Goal: Information Seeking & Learning: Learn about a topic

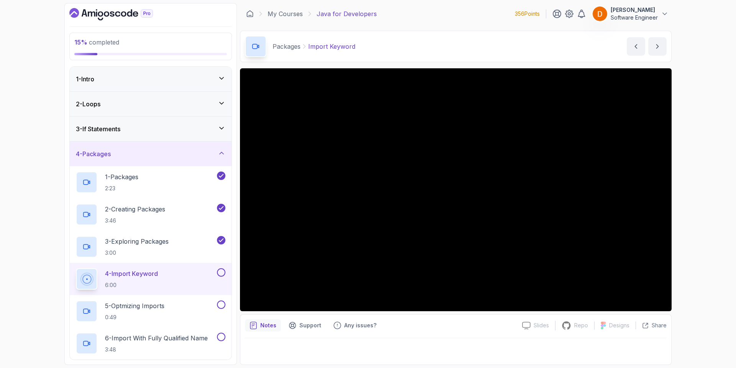
scroll to position [77, 0]
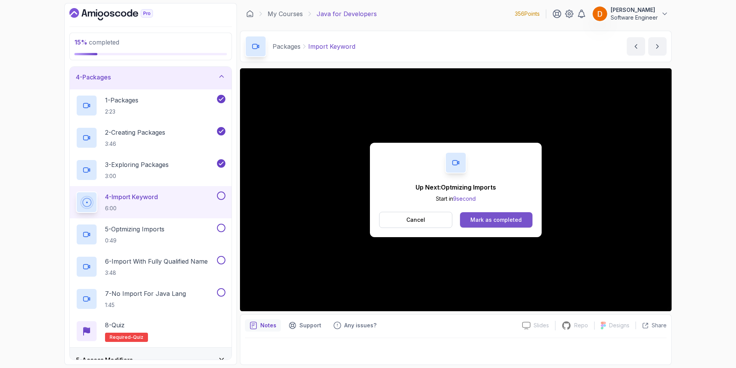
click at [501, 212] on button "Mark as completed" at bounding box center [496, 219] width 72 height 15
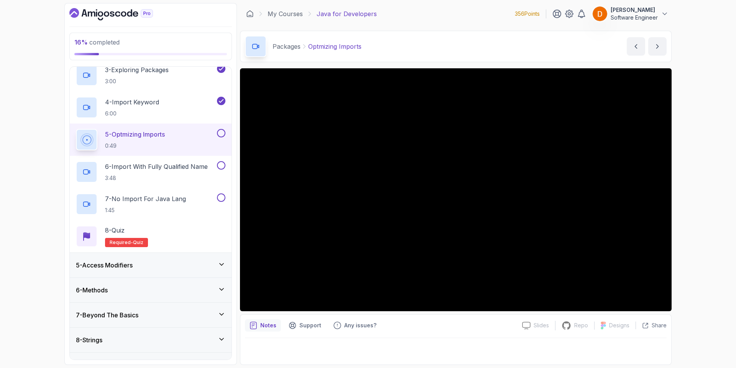
scroll to position [170, 0]
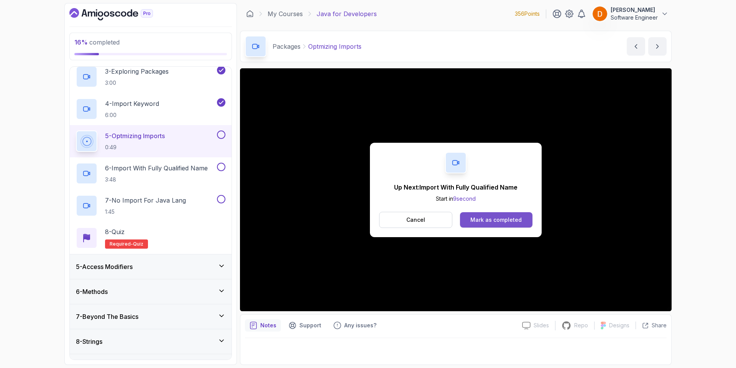
click at [508, 219] on div "Mark as completed" at bounding box center [495, 220] width 51 height 8
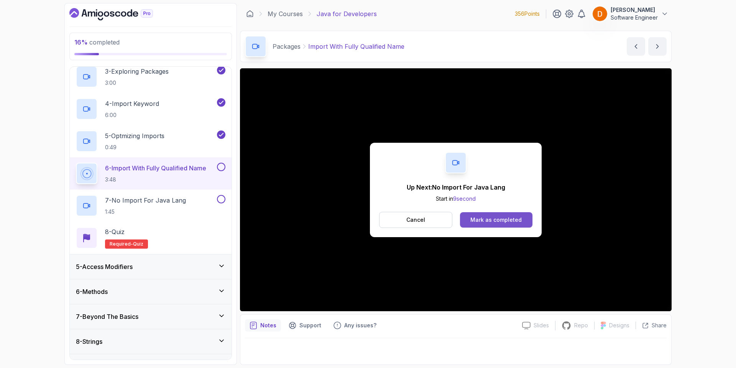
click at [492, 225] on button "Mark as completed" at bounding box center [496, 219] width 72 height 15
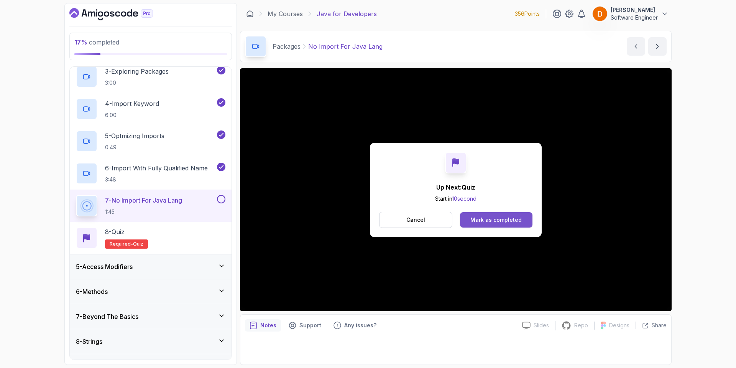
click at [492, 221] on div "Mark as completed" at bounding box center [495, 220] width 51 height 8
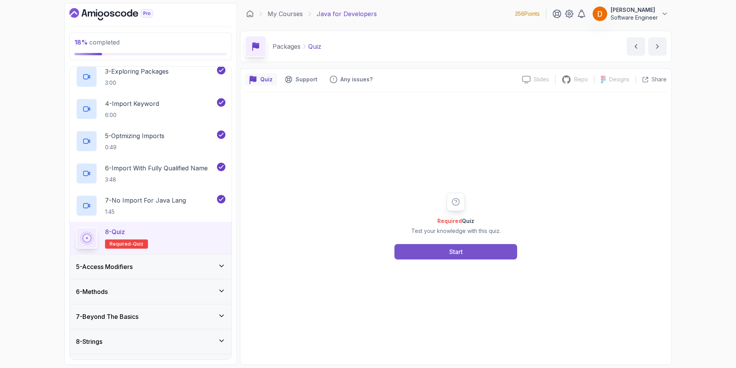
click at [437, 258] on div "Required Quiz Test your knowledge with this quiz. Start" at bounding box center [456, 226] width 422 height 268
click at [440, 255] on button "Start" at bounding box center [455, 251] width 123 height 15
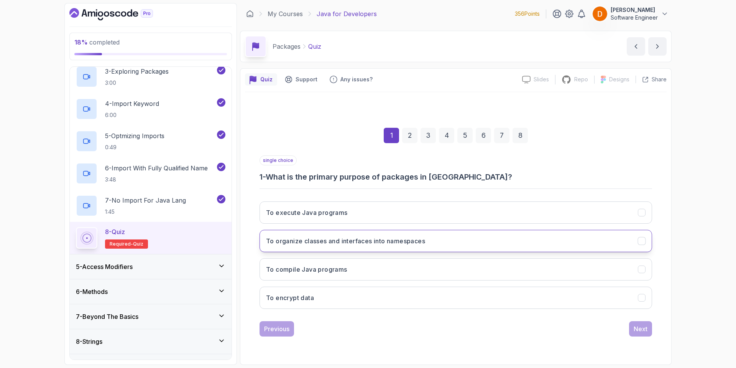
click at [364, 242] on h3 "To organize classes and interfaces into namespaces" at bounding box center [345, 240] width 159 height 9
click at [647, 328] on button "Next" at bounding box center [640, 328] width 23 height 15
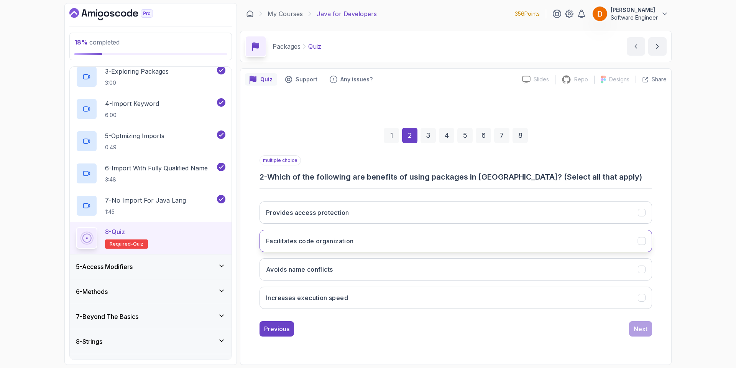
click at [345, 246] on button "Facilitates code organization" at bounding box center [455, 241] width 392 height 22
click at [381, 266] on button "Avoids name conflicts" at bounding box center [455, 269] width 392 height 22
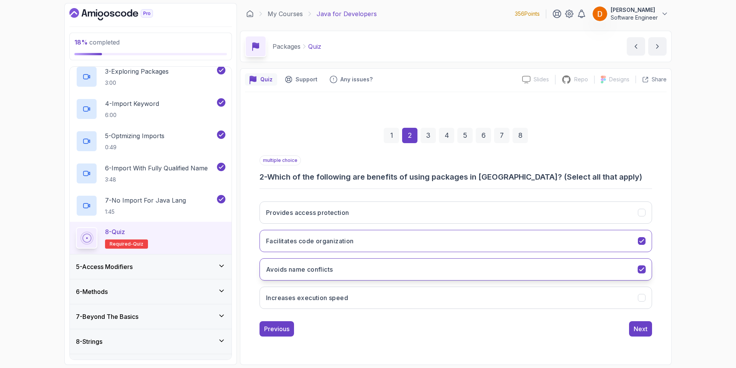
drag, startPoint x: 381, startPoint y: 266, endPoint x: 360, endPoint y: 274, distance: 22.3
click at [360, 274] on button "Avoids name conflicts" at bounding box center [455, 269] width 392 height 22
click at [360, 272] on button "Avoids name conflicts" at bounding box center [455, 269] width 392 height 22
click at [640, 331] on div "Next" at bounding box center [641, 328] width 14 height 9
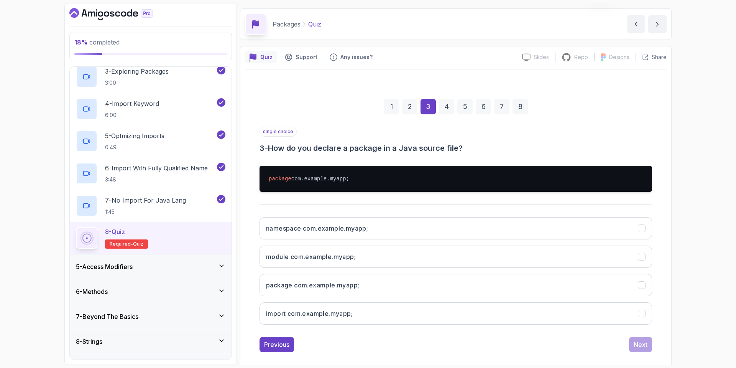
scroll to position [31, 0]
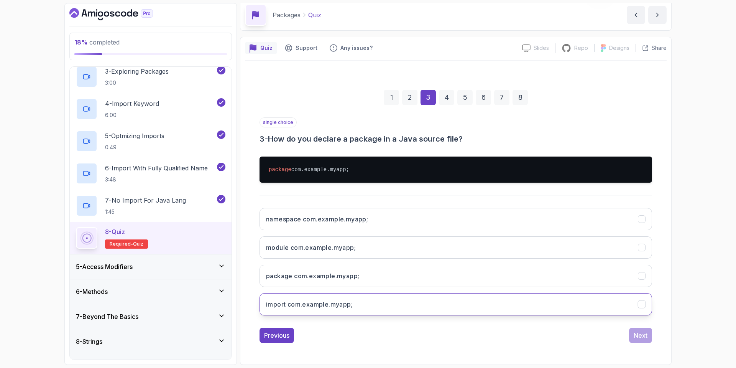
click at [314, 305] on h3 "import com.example.myapp;" at bounding box center [309, 303] width 87 height 9
click at [640, 335] on div "Next" at bounding box center [641, 334] width 14 height 9
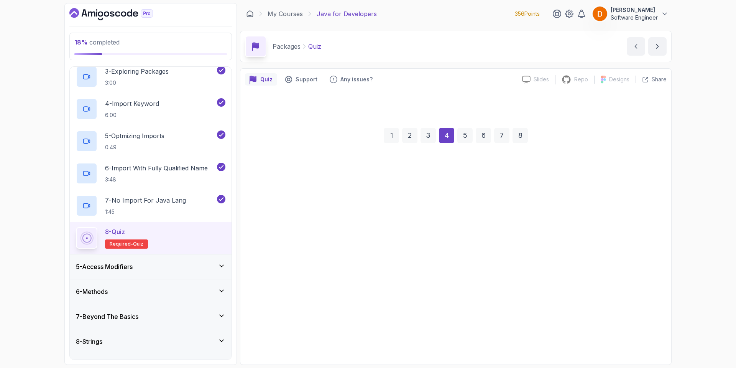
scroll to position [0, 0]
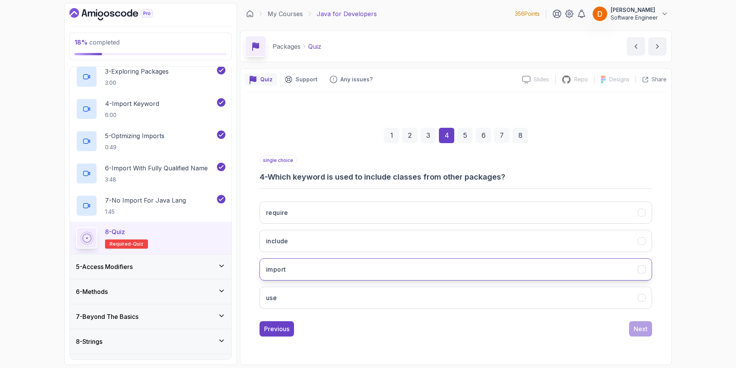
click at [308, 277] on button "import" at bounding box center [455, 269] width 392 height 22
click at [652, 329] on button "Next" at bounding box center [640, 328] width 23 height 15
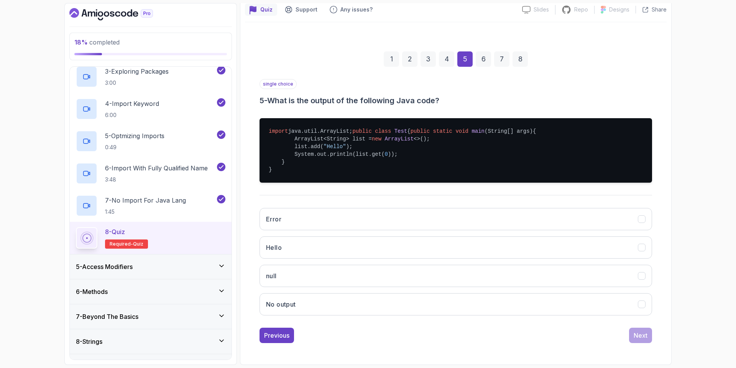
scroll to position [77, 0]
click at [387, 258] on button "Hello" at bounding box center [455, 247] width 392 height 22
click at [635, 340] on div "Next" at bounding box center [641, 334] width 14 height 9
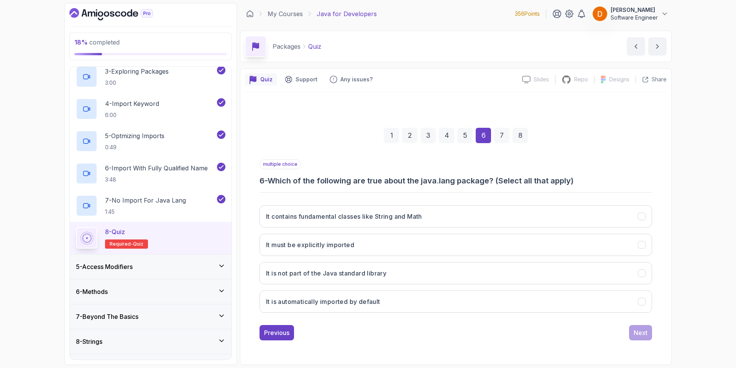
scroll to position [0, 0]
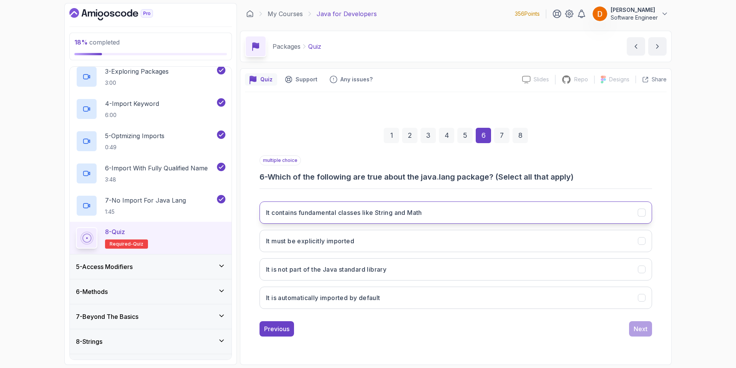
click at [389, 213] on h3 "It contains fundamental classes like String and Math" at bounding box center [344, 212] width 156 height 9
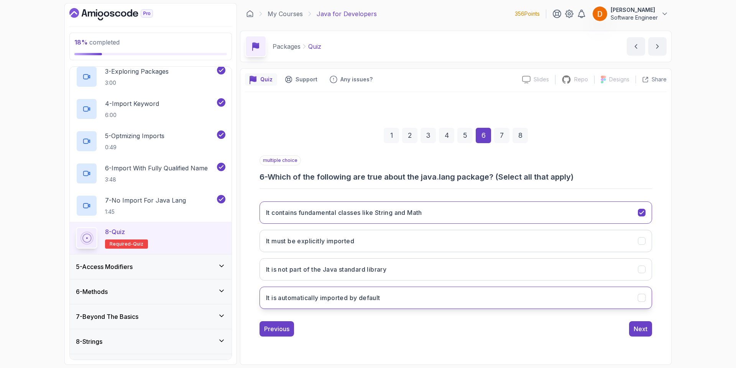
click at [373, 298] on h3 "It is automatically imported by default" at bounding box center [323, 297] width 114 height 9
click at [643, 328] on div "Next" at bounding box center [641, 328] width 14 height 9
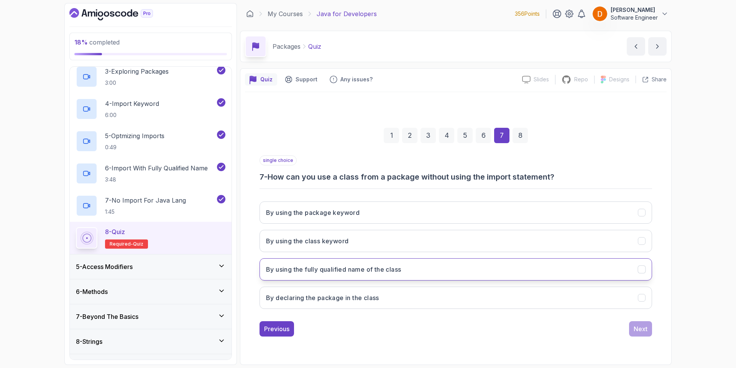
click at [338, 269] on h3 "By using the fully qualified name of the class" at bounding box center [333, 268] width 135 height 9
click at [525, 300] on button "By declaring the package in the class" at bounding box center [455, 297] width 392 height 22
click at [639, 331] on div "Next" at bounding box center [641, 328] width 14 height 9
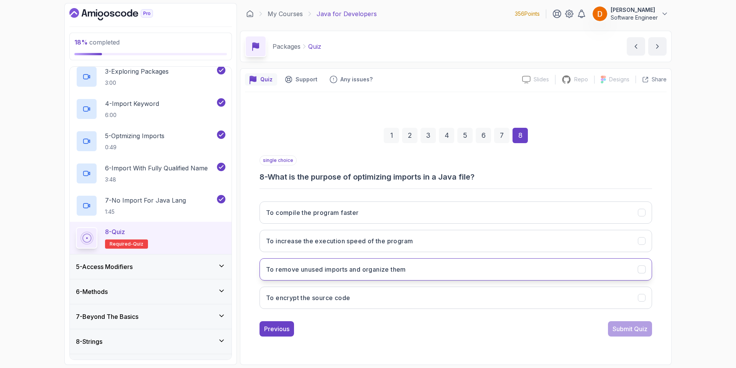
click at [368, 273] on h3 "To remove unused imports and organize them" at bounding box center [336, 268] width 140 height 9
click at [621, 335] on button "Submit Quiz" at bounding box center [630, 328] width 44 height 15
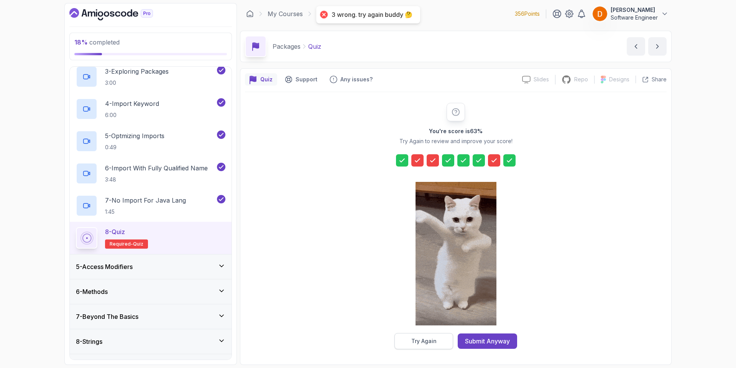
click at [413, 344] on div "Try Again" at bounding box center [423, 341] width 25 height 8
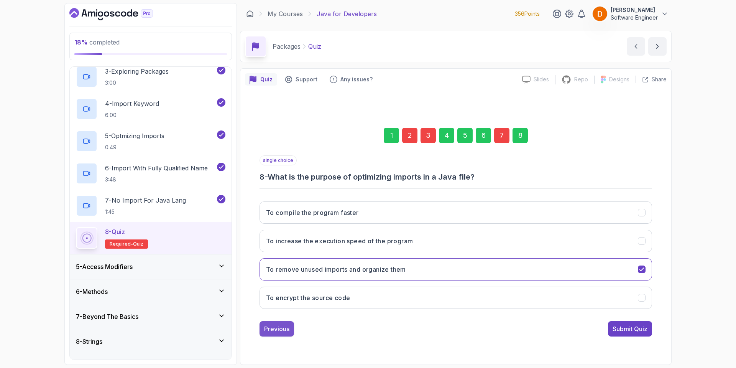
click at [279, 329] on div "Previous" at bounding box center [276, 328] width 25 height 9
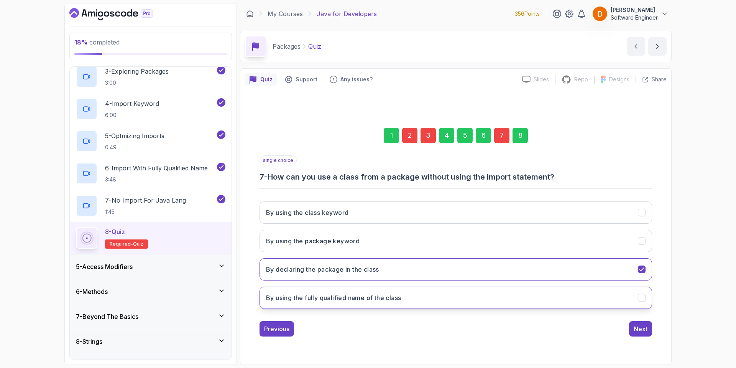
click at [386, 303] on button "By using the fully qualified name of the class" at bounding box center [455, 297] width 392 height 22
click at [286, 331] on div "Previous" at bounding box center [276, 328] width 25 height 9
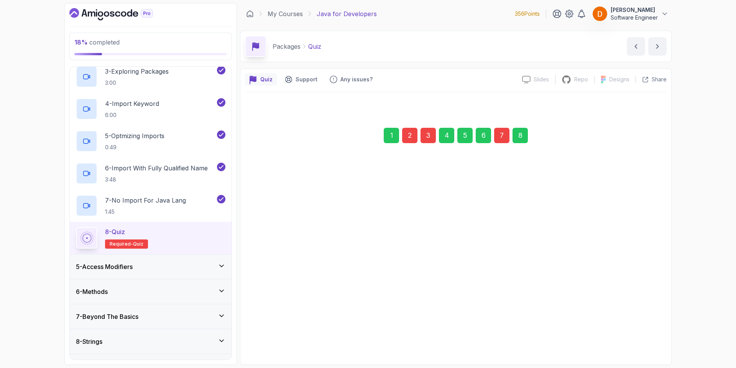
click at [286, 328] on div "Previous" at bounding box center [276, 328] width 25 height 9
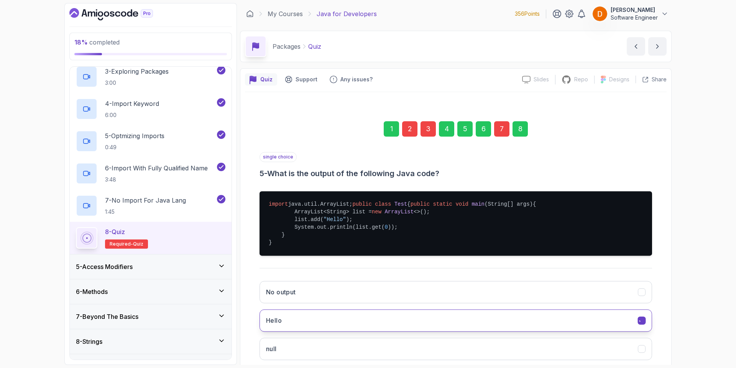
click at [287, 326] on button "Hello" at bounding box center [455, 320] width 392 height 22
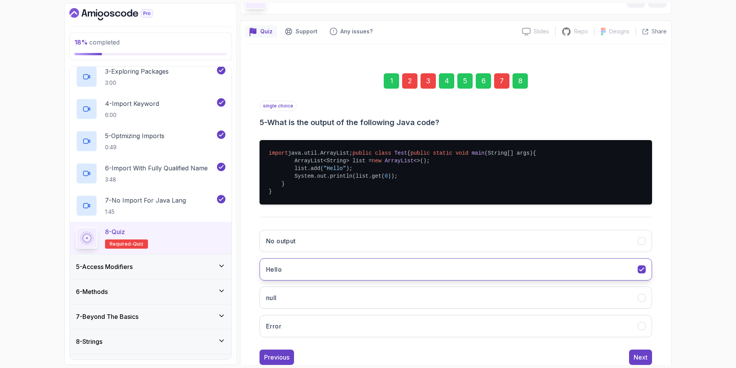
scroll to position [85, 0]
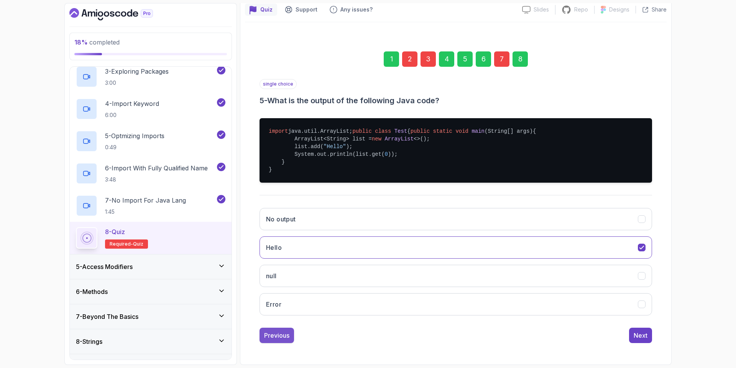
click at [272, 330] on button "Previous" at bounding box center [276, 334] width 34 height 15
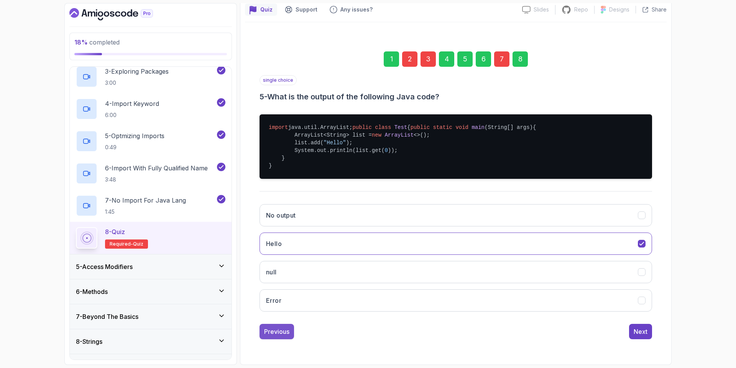
scroll to position [0, 0]
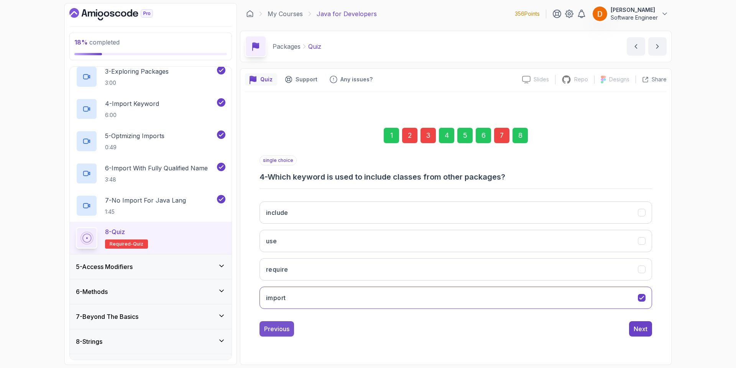
click at [284, 330] on div "Previous" at bounding box center [276, 328] width 25 height 9
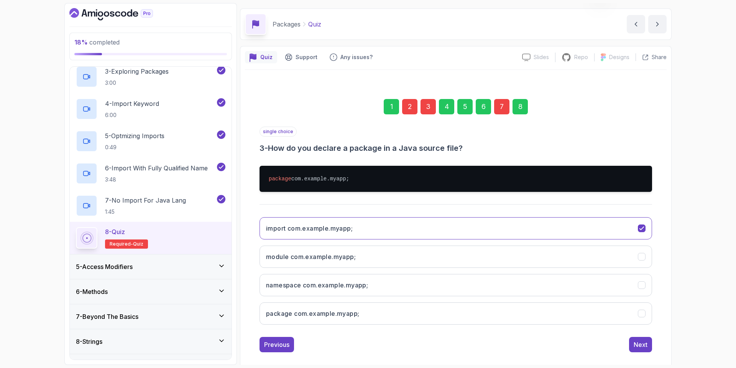
scroll to position [31, 0]
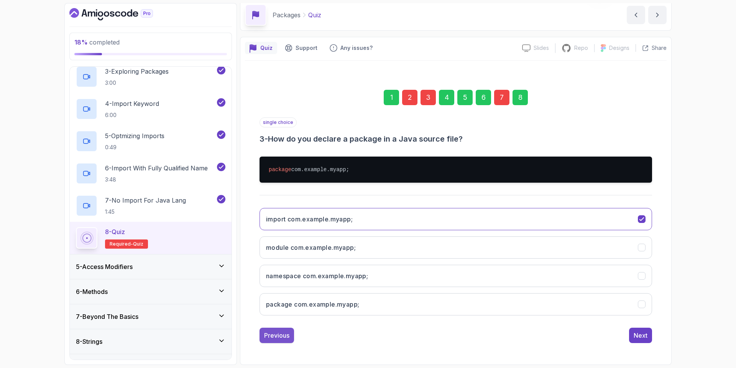
click at [263, 330] on button "Previous" at bounding box center [276, 334] width 34 height 15
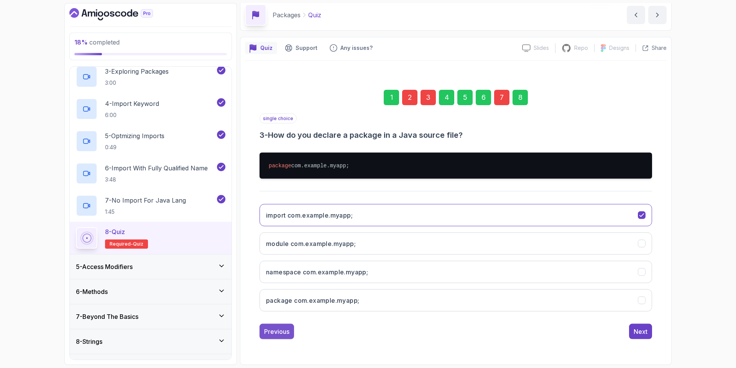
scroll to position [0, 0]
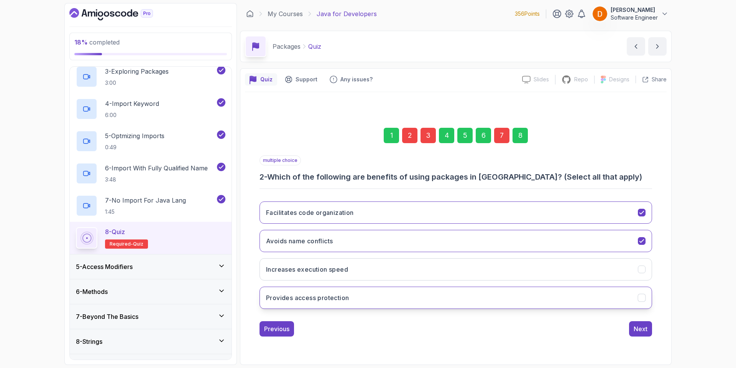
click at [335, 300] on h3 "Provides access protection" at bounding box center [307, 297] width 83 height 9
click at [632, 330] on button "Next" at bounding box center [640, 328] width 23 height 15
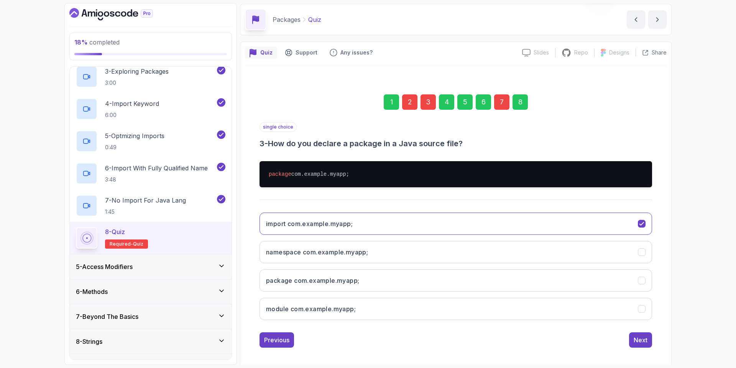
scroll to position [31, 0]
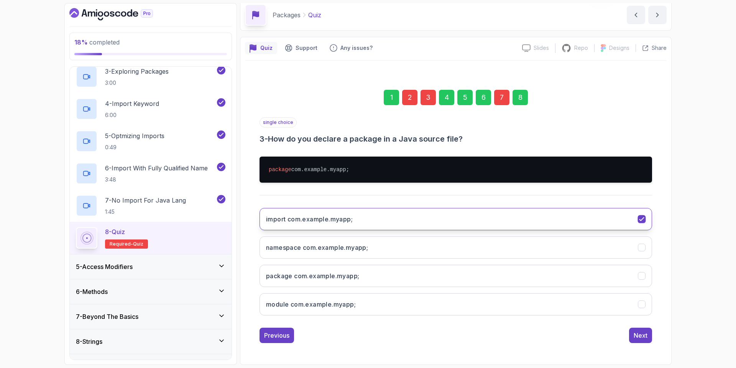
click at [353, 216] on h3 "import com.example.myapp;" at bounding box center [309, 218] width 87 height 9
click at [338, 272] on h3 "package com.example.myapp;" at bounding box center [312, 275] width 93 height 9
click at [646, 338] on div "Next" at bounding box center [641, 334] width 14 height 9
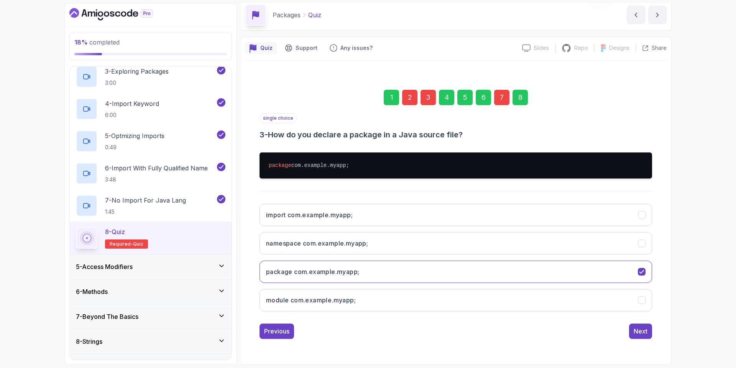
scroll to position [0, 0]
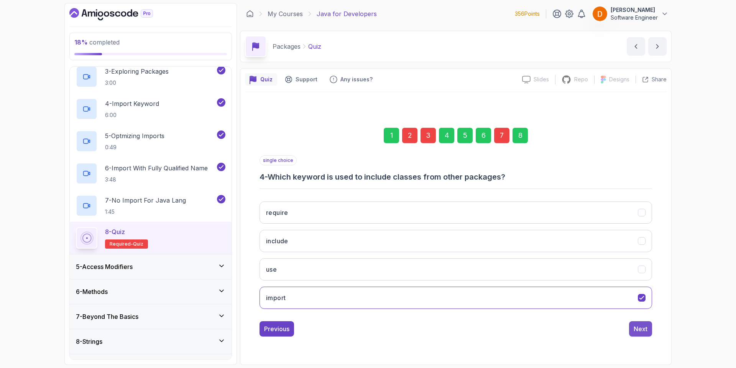
click at [638, 328] on div "Next" at bounding box center [641, 328] width 14 height 9
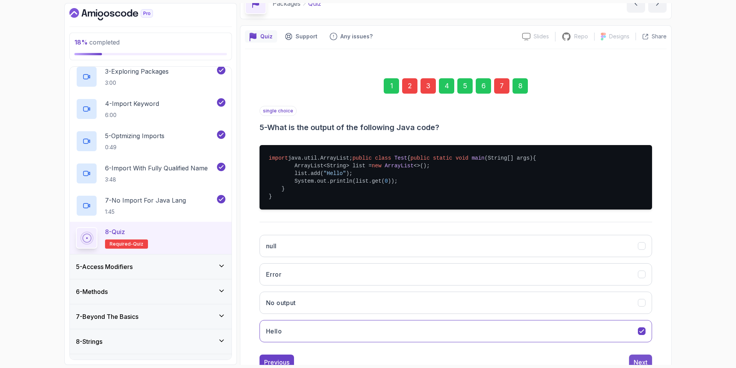
scroll to position [85, 0]
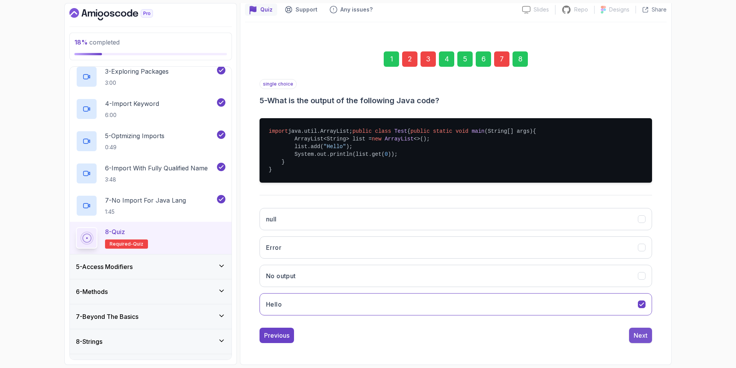
click at [644, 333] on div "Next" at bounding box center [641, 334] width 14 height 9
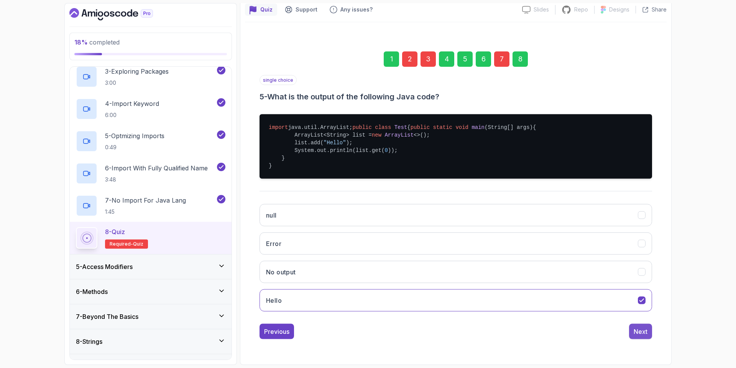
scroll to position [0, 0]
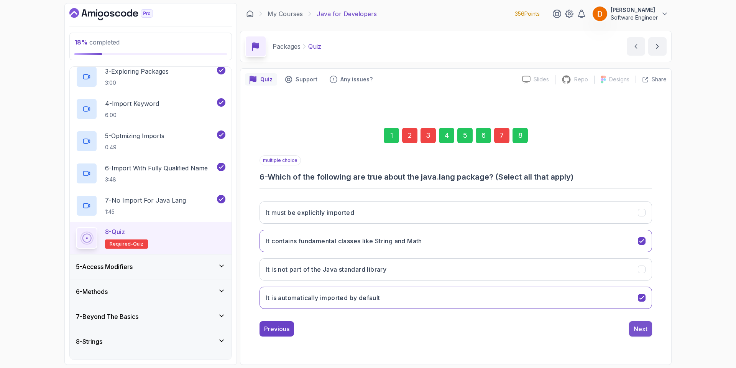
click at [638, 328] on div "Next" at bounding box center [641, 328] width 14 height 9
click at [631, 321] on div "Next" at bounding box center [640, 328] width 23 height 15
click at [635, 325] on div "Next" at bounding box center [641, 328] width 14 height 9
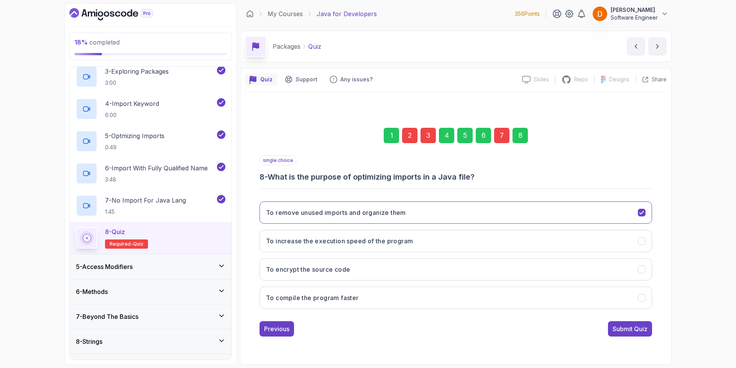
click at [625, 332] on div "Submit Quiz" at bounding box center [629, 328] width 35 height 9
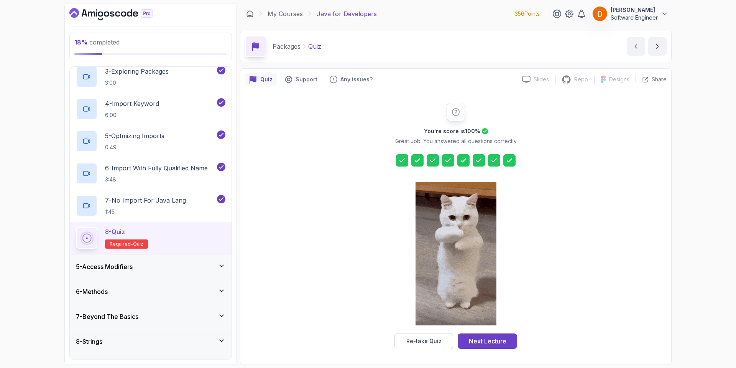
click at [125, 270] on h3 "5 - Access Modifiers" at bounding box center [104, 266] width 57 height 9
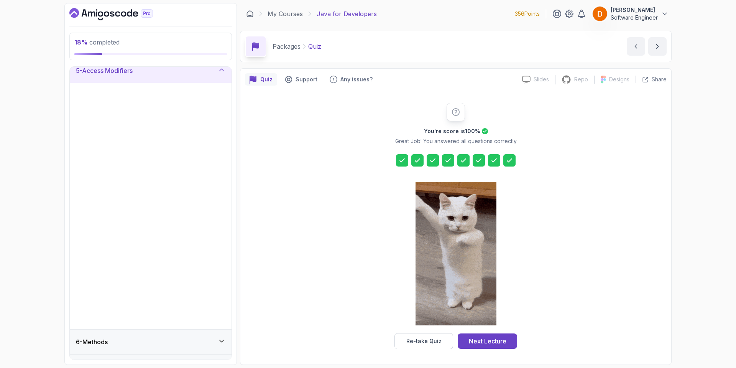
scroll to position [119, 0]
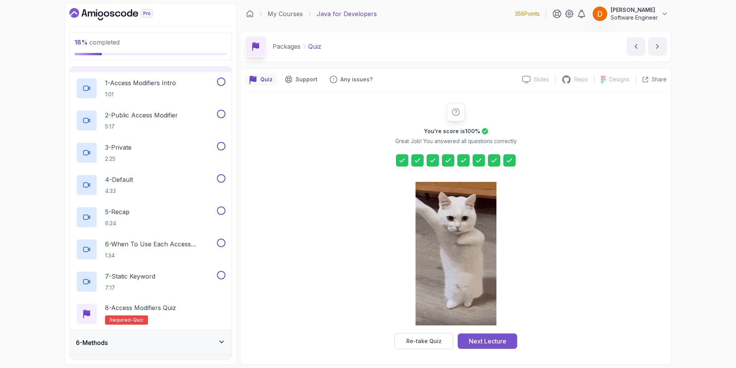
click at [499, 335] on button "Next Lecture" at bounding box center [487, 340] width 59 height 15
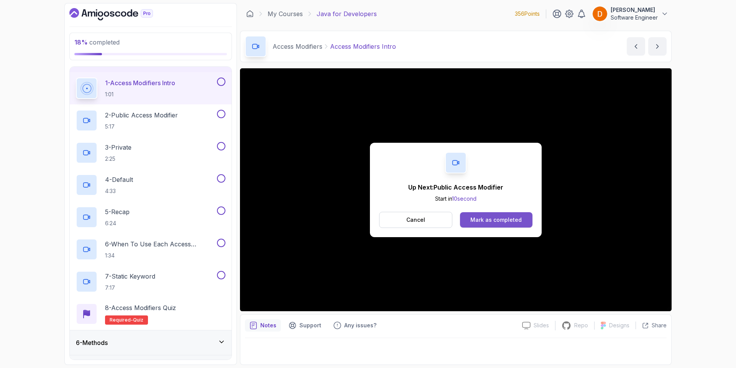
click at [491, 219] on div "Mark as completed" at bounding box center [495, 220] width 51 height 8
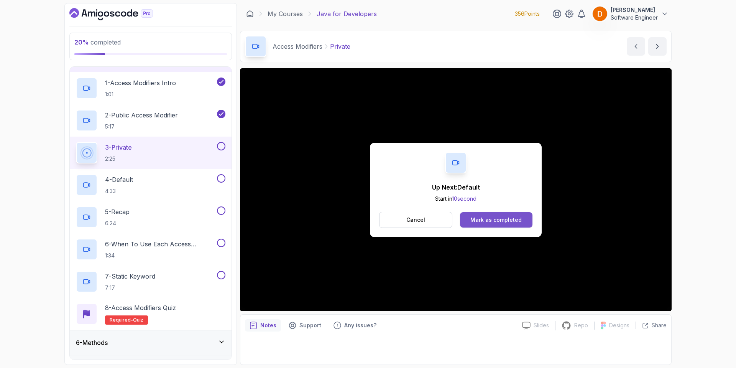
click at [491, 213] on button "Mark as completed" at bounding box center [496, 219] width 72 height 15
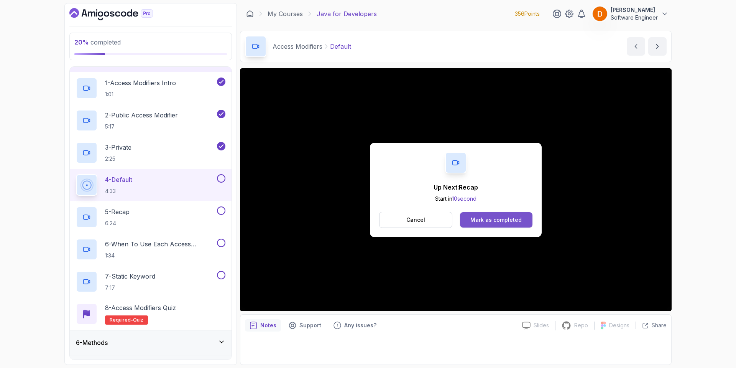
click at [494, 216] on div "Mark as completed" at bounding box center [495, 220] width 51 height 8
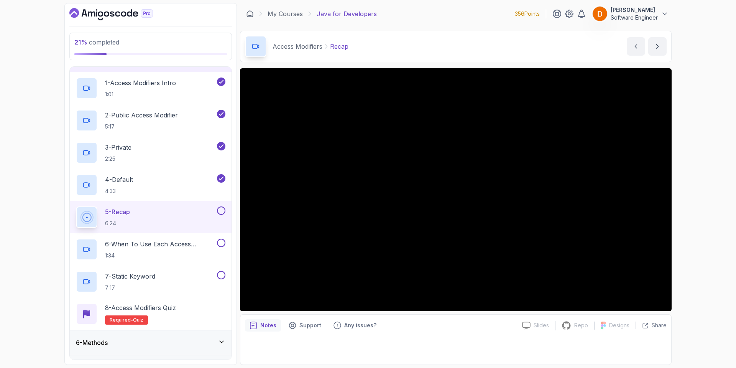
click at [3, 185] on div "21 % completed 1 - Intro 2 - Loops 3 - If Statements 4 - Packages 5 - Access Mo…" at bounding box center [368, 184] width 736 height 368
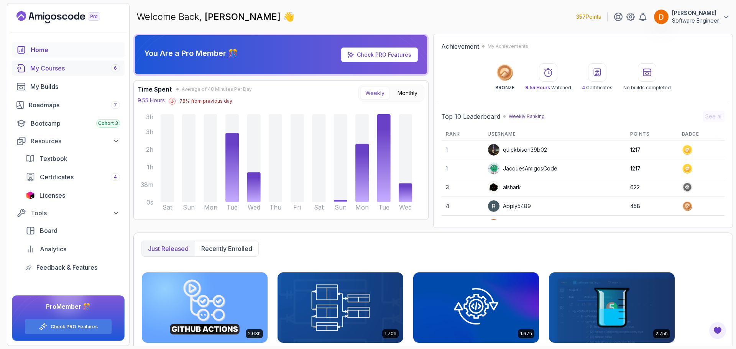
click at [71, 65] on div "My Courses 6" at bounding box center [75, 68] width 90 height 9
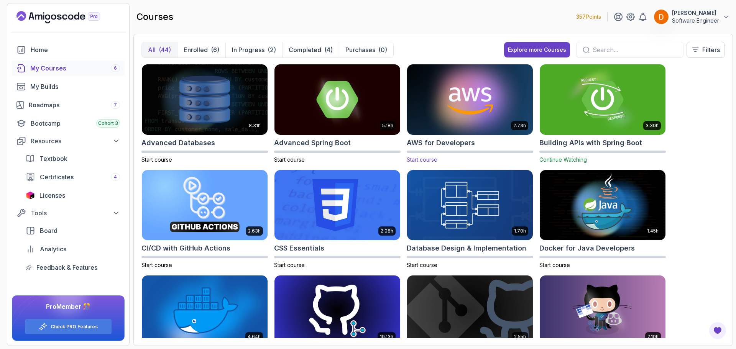
click at [448, 117] on img at bounding box center [470, 99] width 132 height 74
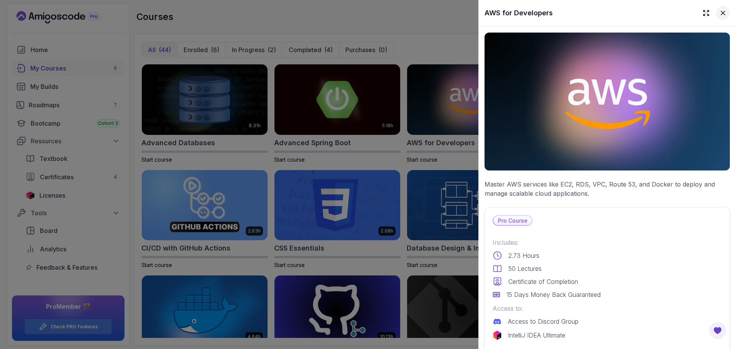
click at [719, 12] on icon at bounding box center [723, 13] width 8 height 8
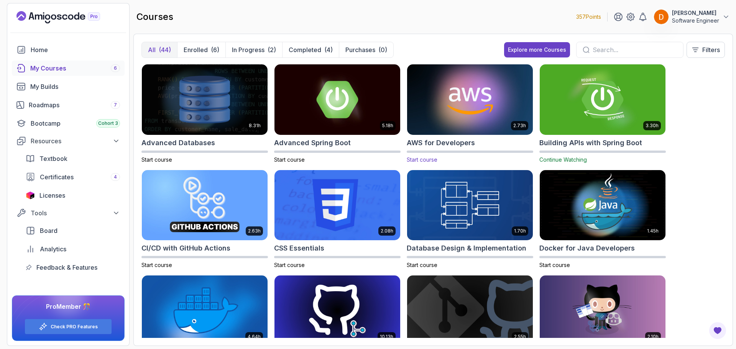
click at [428, 158] on span "Start course" at bounding box center [422, 159] width 31 height 7
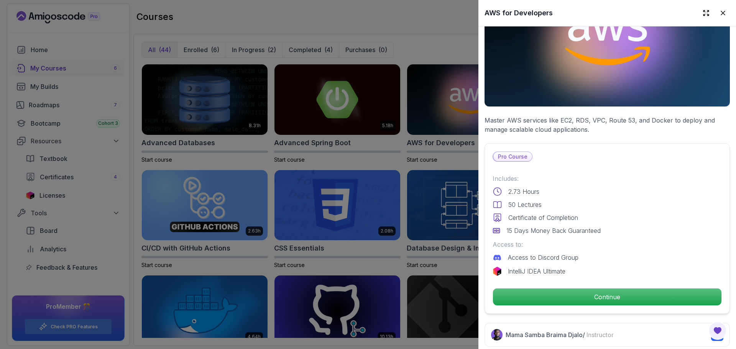
scroll to position [192, 0]
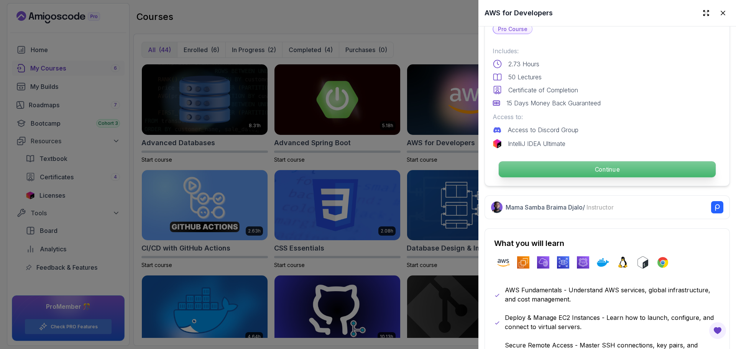
click at [595, 167] on p "Continue" at bounding box center [607, 169] width 217 height 16
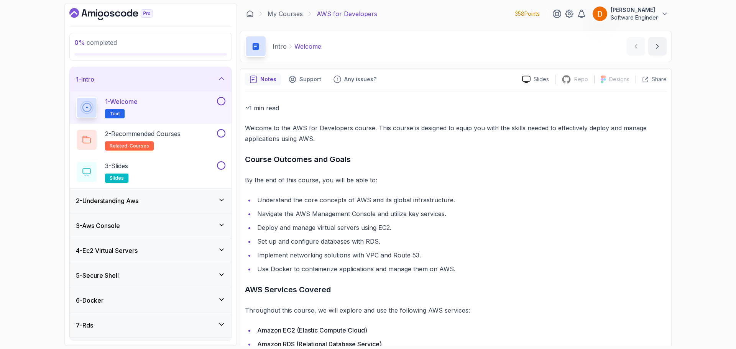
click at [98, 12] on icon "Dashboard" at bounding box center [111, 14] width 84 height 12
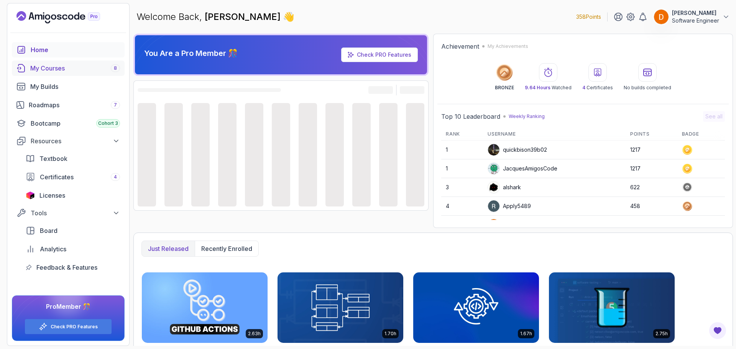
click at [51, 69] on div "My Courses 8" at bounding box center [75, 68] width 90 height 9
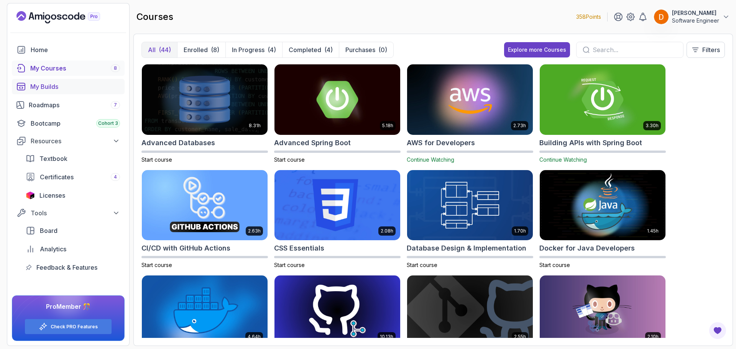
click at [43, 91] on div "My Builds" at bounding box center [75, 86] width 90 height 9
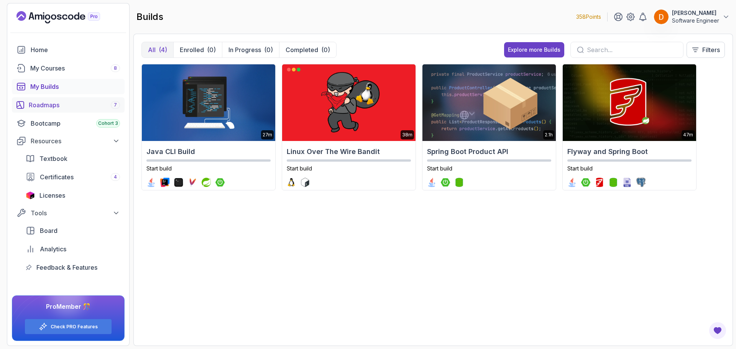
click at [61, 105] on div "Roadmaps 7" at bounding box center [74, 104] width 91 height 9
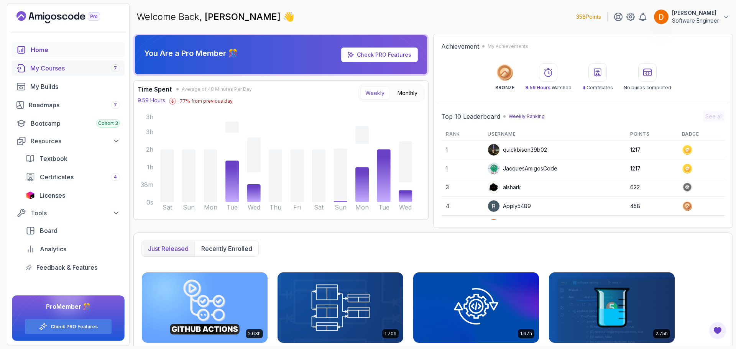
click at [67, 67] on div "My Courses 7" at bounding box center [75, 68] width 90 height 9
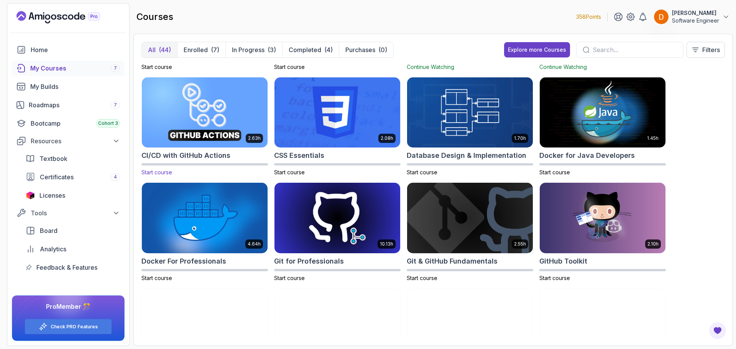
scroll to position [153, 0]
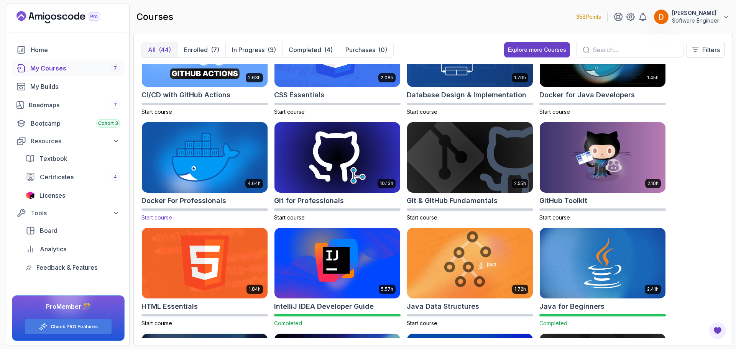
drag, startPoint x: 198, startPoint y: 197, endPoint x: 173, endPoint y: 189, distance: 26.1
click at [173, 189] on img at bounding box center [205, 158] width 132 height 74
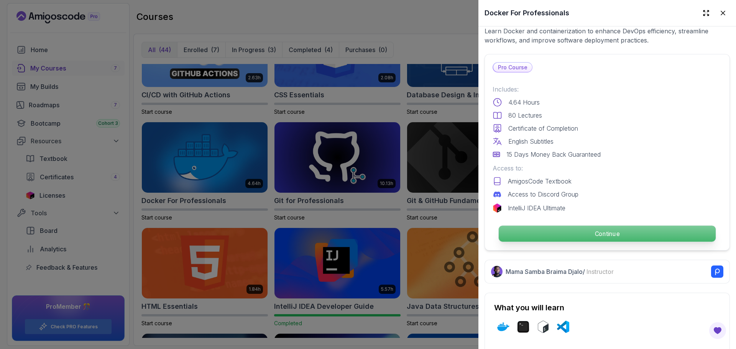
click at [543, 231] on p "Continue" at bounding box center [607, 234] width 217 height 16
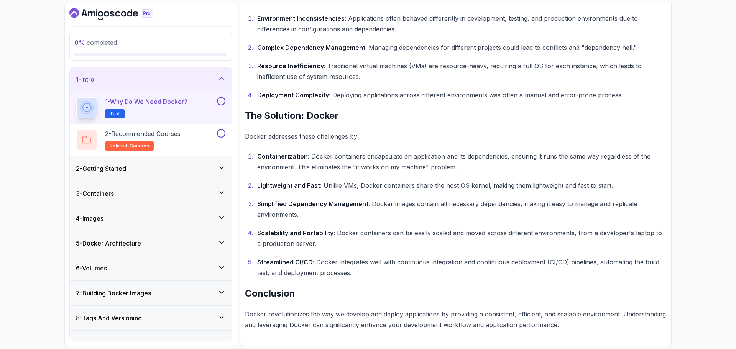
click at [221, 102] on button at bounding box center [221, 101] width 8 height 8
click at [176, 138] on p "2 - Recommended Courses" at bounding box center [143, 133] width 76 height 9
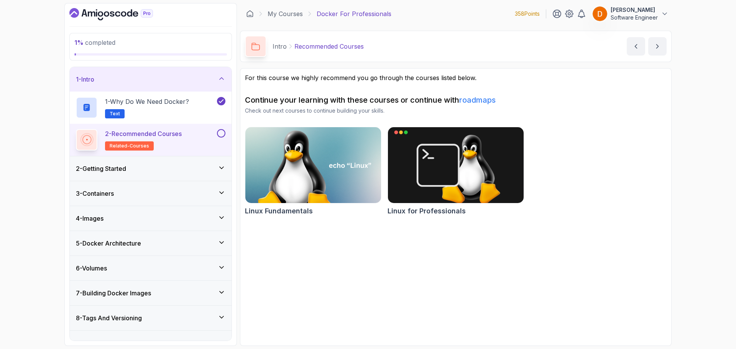
click at [219, 133] on button at bounding box center [221, 133] width 8 height 8
click at [205, 160] on div "2 - Getting Started" at bounding box center [151, 168] width 162 height 25
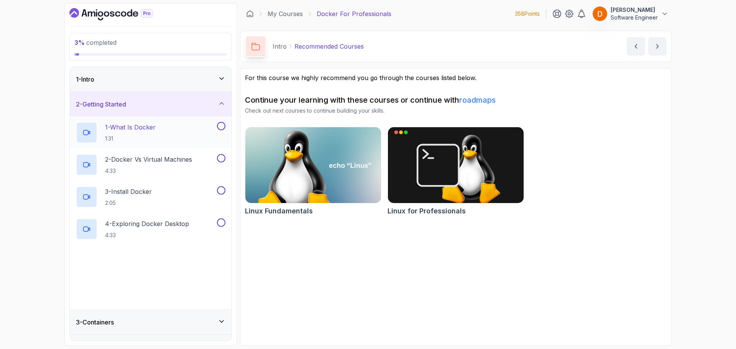
click at [151, 131] on p "1 - What Is Docker" at bounding box center [130, 127] width 51 height 9
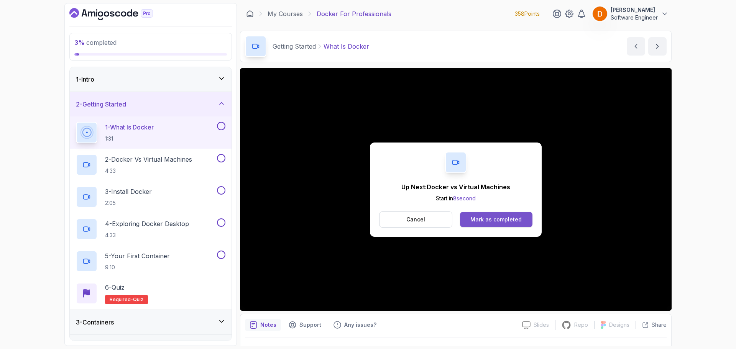
click at [503, 220] on div "Mark as completed" at bounding box center [495, 220] width 51 height 8
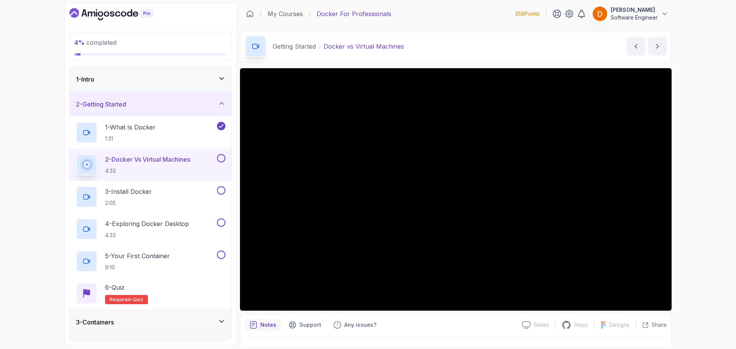
click at [695, 128] on div "4 % completed 1 - Intro 2 - Getting Started 1 - What Is Docker 1:31 2 - Docker …" at bounding box center [368, 174] width 736 height 349
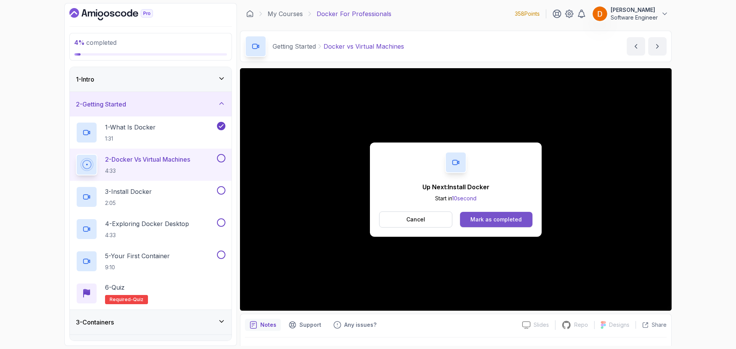
click at [483, 217] on div "Mark as completed" at bounding box center [495, 220] width 51 height 8
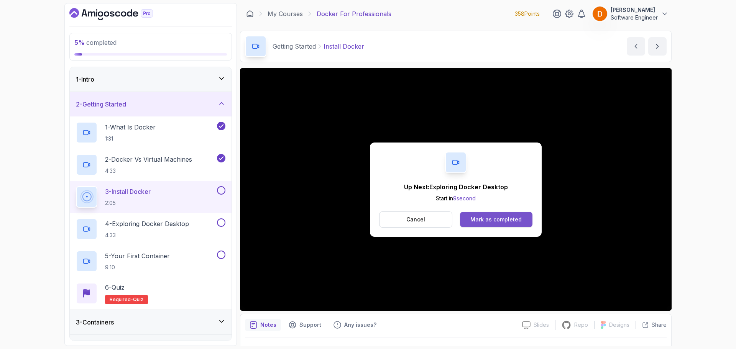
click at [485, 219] on div "Mark as completed" at bounding box center [495, 220] width 51 height 8
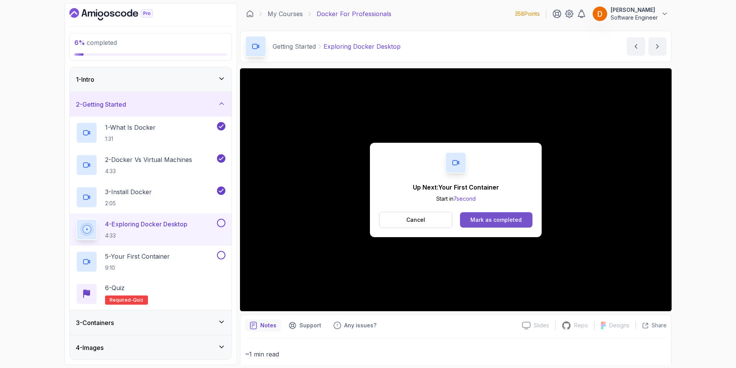
click at [478, 215] on button "Mark as completed" at bounding box center [496, 219] width 72 height 15
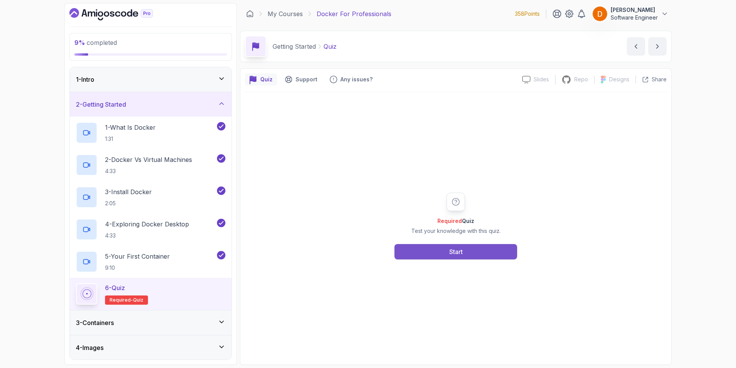
click at [430, 250] on button "Start" at bounding box center [455, 251] width 123 height 15
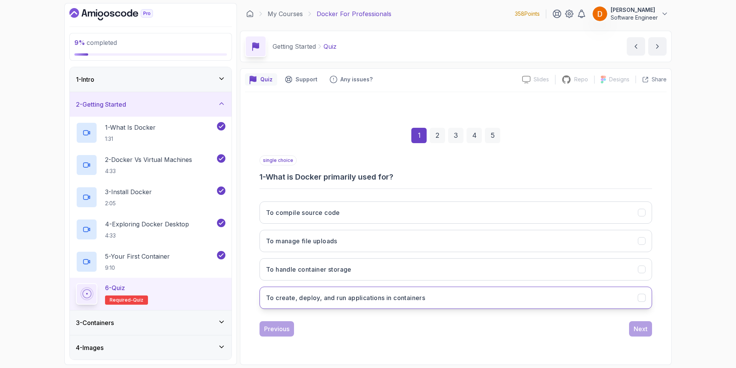
click at [344, 294] on h3 "To create, deploy, and run applications in containers" at bounding box center [345, 297] width 159 height 9
click at [644, 328] on div "Next" at bounding box center [641, 328] width 14 height 9
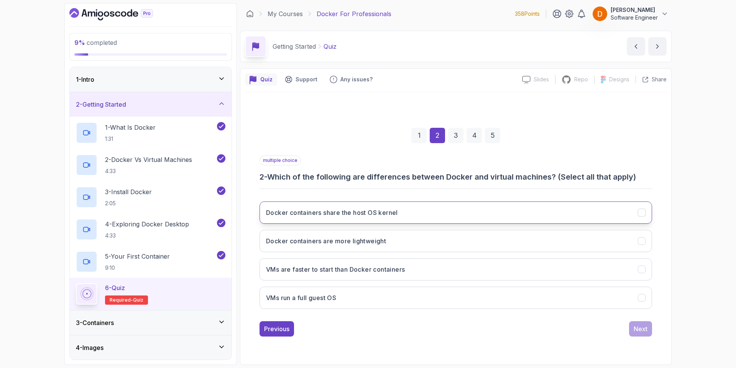
click at [403, 214] on button "Docker containers share the host OS kernel" at bounding box center [455, 212] width 392 height 22
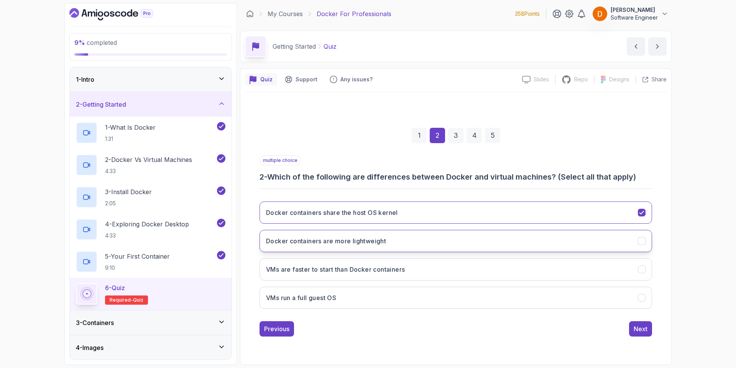
click at [422, 243] on button "Docker containers are more lightweight" at bounding box center [455, 241] width 392 height 22
click at [637, 327] on div "Next" at bounding box center [641, 328] width 14 height 9
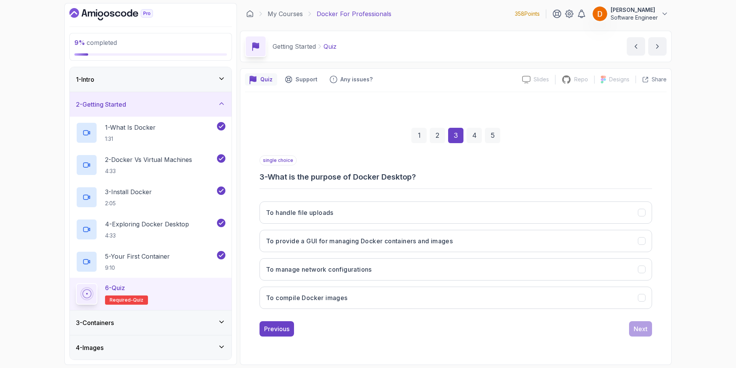
drag, startPoint x: 413, startPoint y: 245, endPoint x: 429, endPoint y: 252, distance: 17.9
click at [414, 244] on h3 "To provide a GUI for managing Docker containers and images" at bounding box center [359, 240] width 187 height 9
click at [653, 330] on div "1 2 3 4 5 single choice 3 - What is the purpose of Docker Desktop? To handle fi…" at bounding box center [456, 225] width 422 height 233
click at [649, 331] on button "Next" at bounding box center [640, 328] width 23 height 15
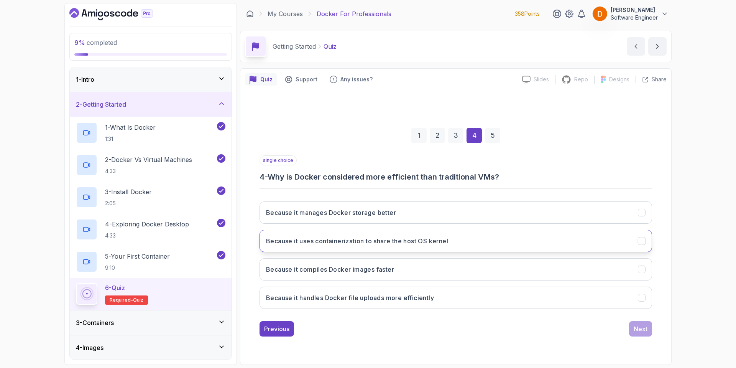
click at [431, 237] on h3 "Because it uses containerization to share the host OS kernel" at bounding box center [357, 240] width 182 height 9
click at [634, 326] on div "Next" at bounding box center [641, 328] width 14 height 9
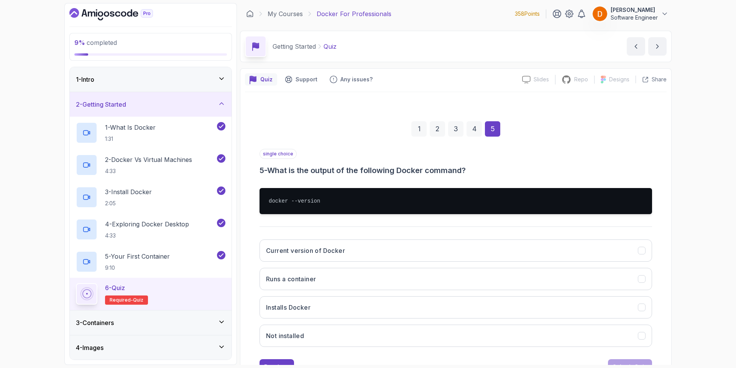
scroll to position [31, 0]
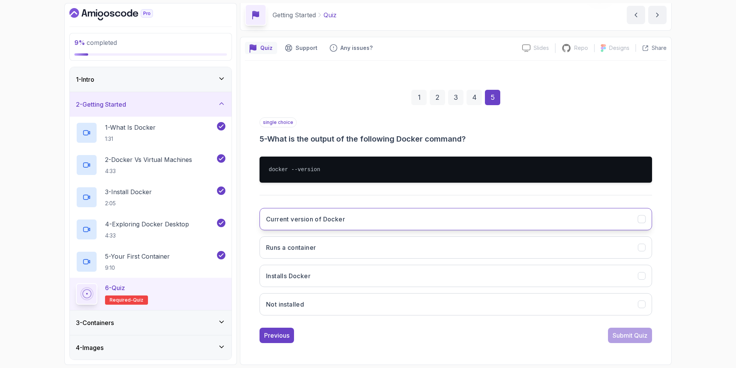
click at [303, 216] on h3 "Current version of Docker" at bounding box center [305, 218] width 79 height 9
click at [638, 328] on button "Submit Quiz" at bounding box center [630, 334] width 44 height 15
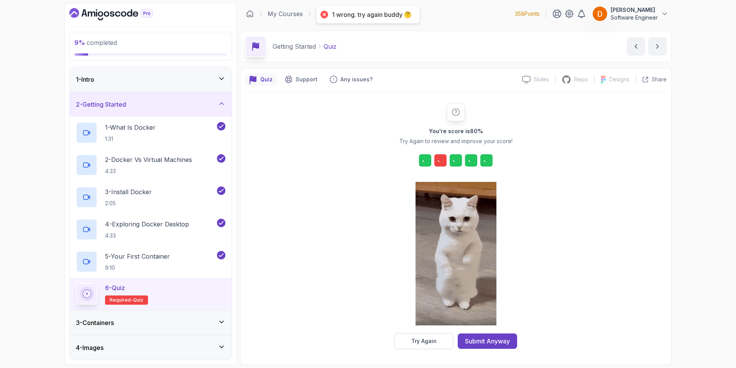
scroll to position [0, 0]
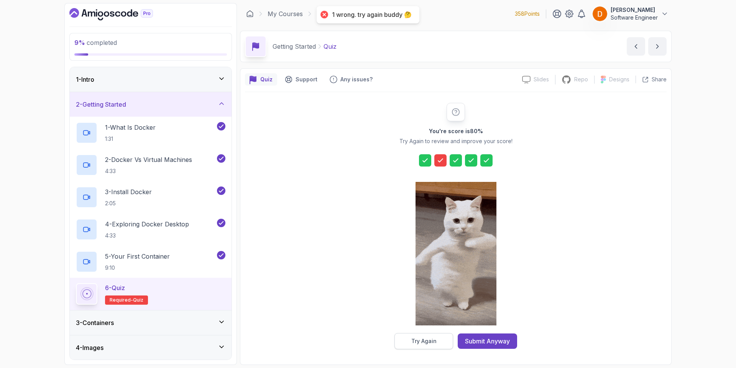
click at [419, 339] on div "Try Again" at bounding box center [423, 341] width 25 height 8
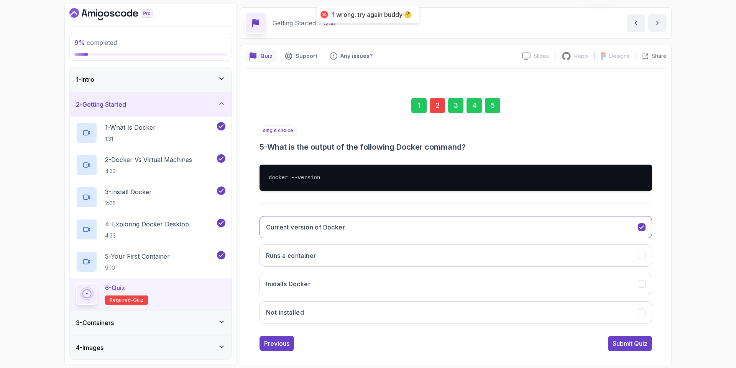
scroll to position [31, 0]
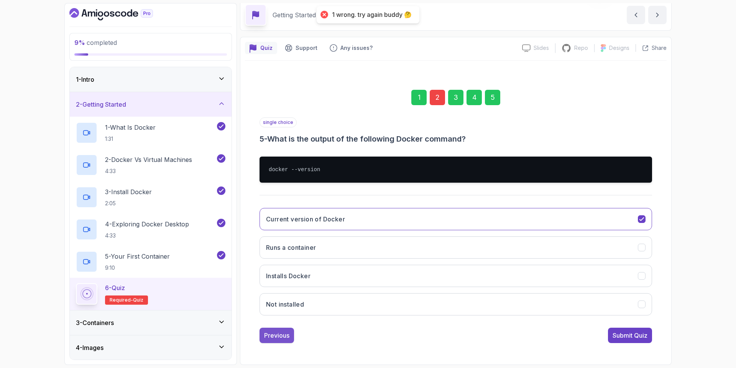
click at [278, 333] on div "Previous" at bounding box center [276, 334] width 25 height 9
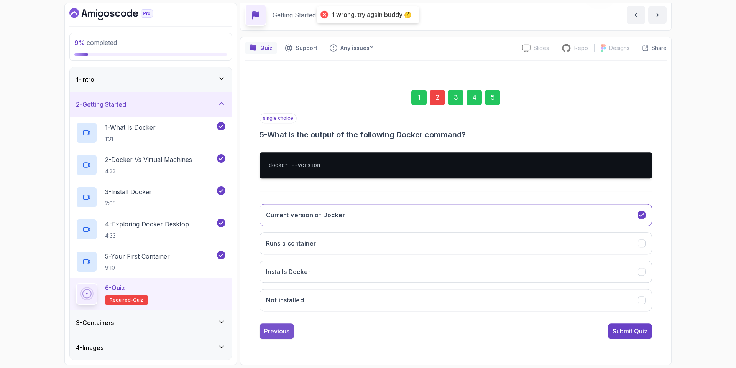
scroll to position [0, 0]
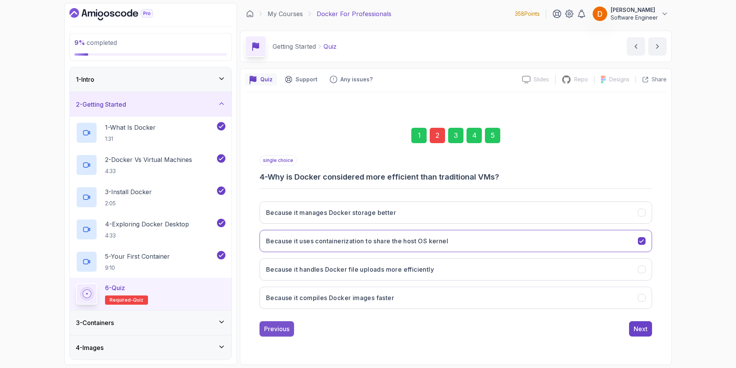
click at [281, 329] on div "Previous" at bounding box center [276, 328] width 25 height 9
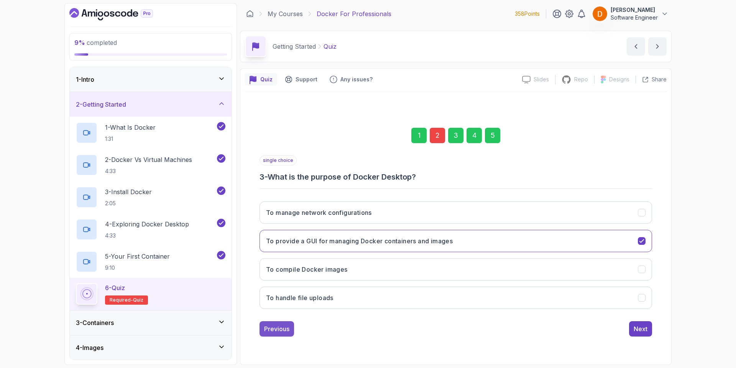
click at [287, 322] on button "Previous" at bounding box center [276, 328] width 34 height 15
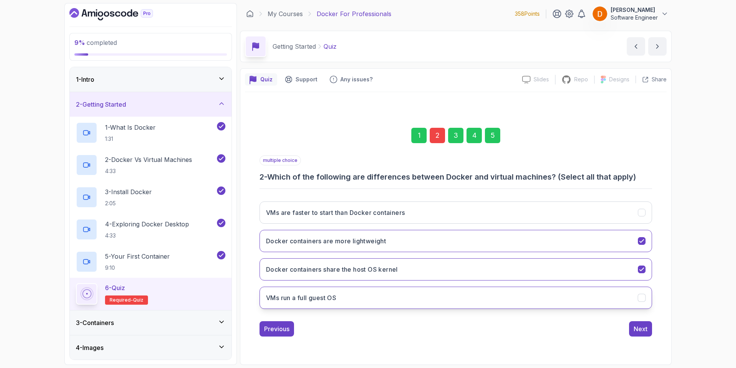
click at [331, 299] on h3 "VMs run a full guest OS" at bounding box center [301, 297] width 70 height 9
click at [642, 331] on div "Next" at bounding box center [641, 328] width 14 height 9
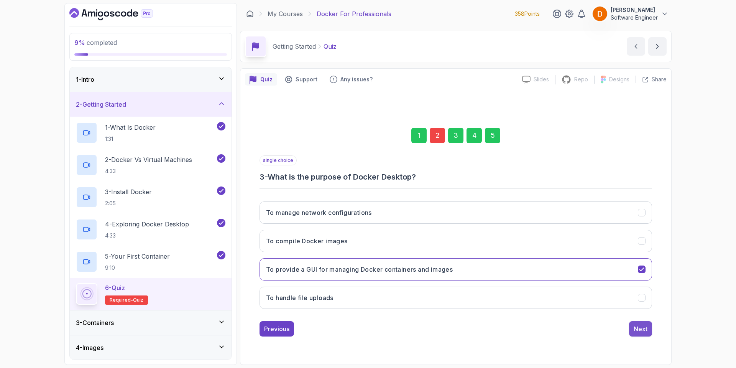
click at [639, 327] on div "Next" at bounding box center [641, 328] width 14 height 9
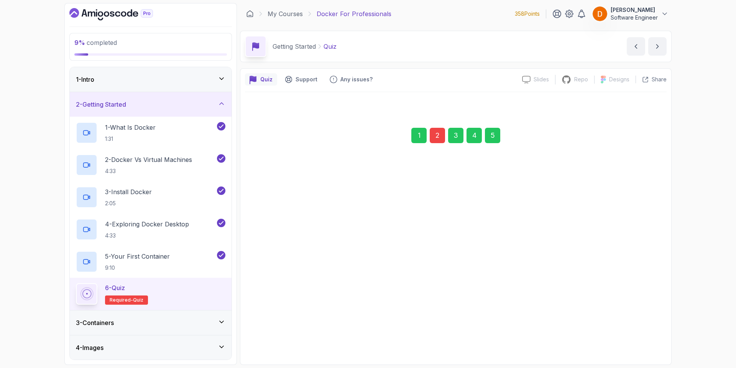
click at [639, 334] on button "Next" at bounding box center [640, 328] width 23 height 15
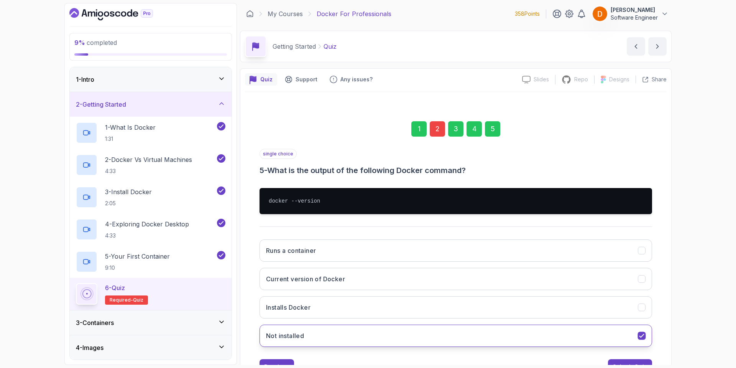
scroll to position [31, 0]
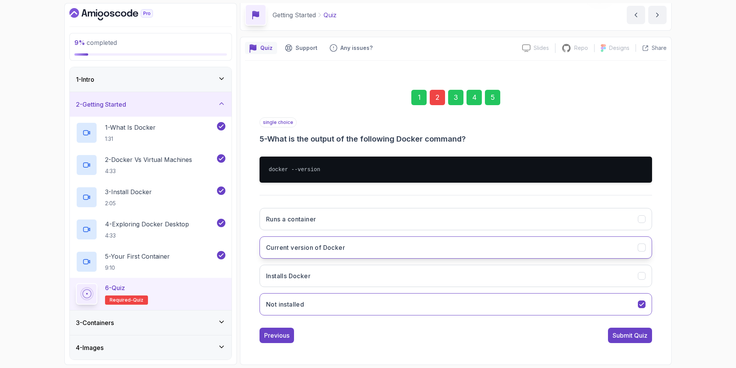
click at [351, 247] on button "Current version of Docker" at bounding box center [455, 247] width 392 height 22
click at [639, 333] on div "Submit Quiz" at bounding box center [629, 334] width 35 height 9
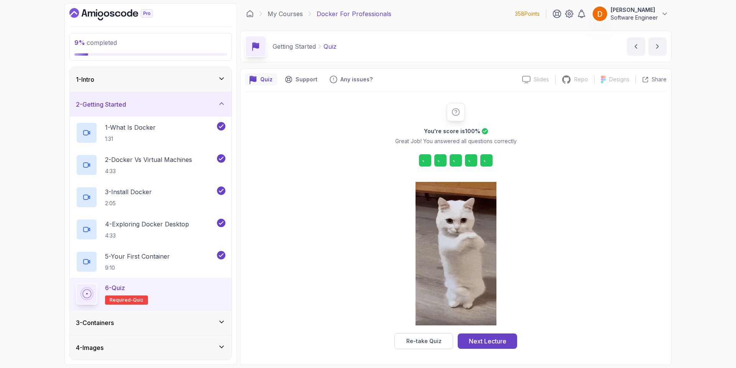
scroll to position [0, 0]
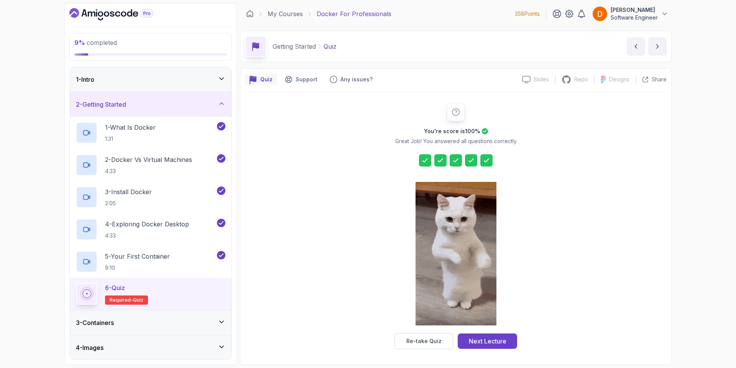
click at [474, 339] on div "Next Lecture" at bounding box center [488, 340] width 38 height 9
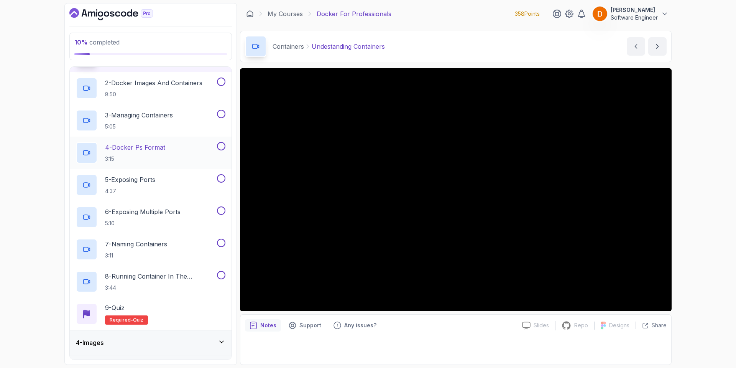
scroll to position [77, 0]
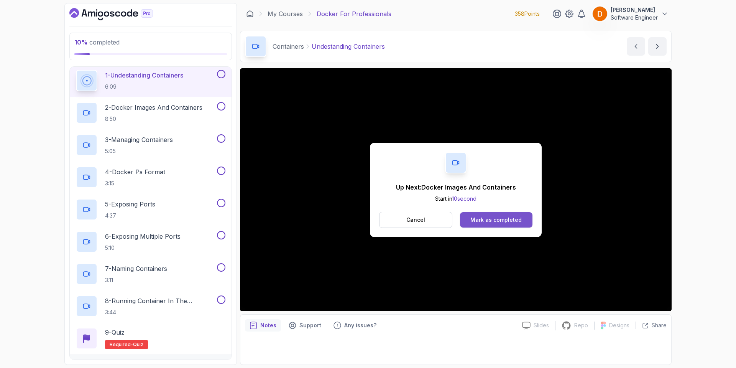
click at [515, 219] on div "Mark as completed" at bounding box center [495, 220] width 51 height 8
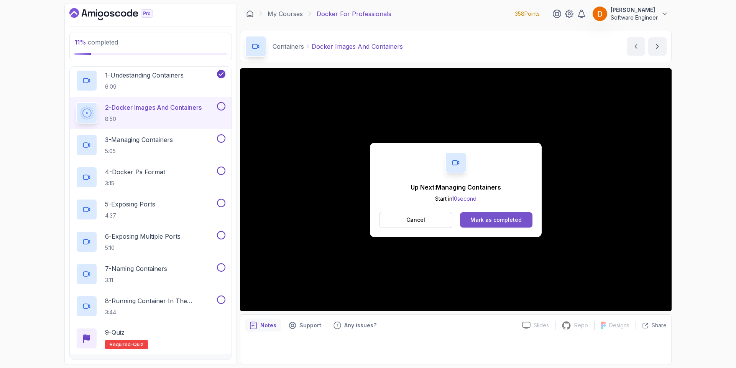
click at [499, 216] on div "Mark as completed" at bounding box center [495, 220] width 51 height 8
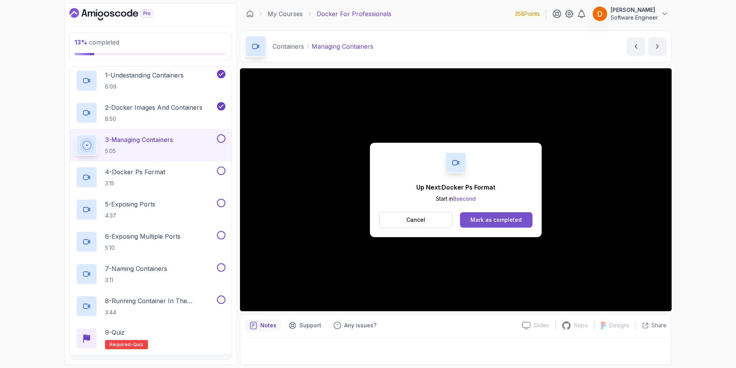
click at [516, 218] on div "Mark as completed" at bounding box center [495, 220] width 51 height 8
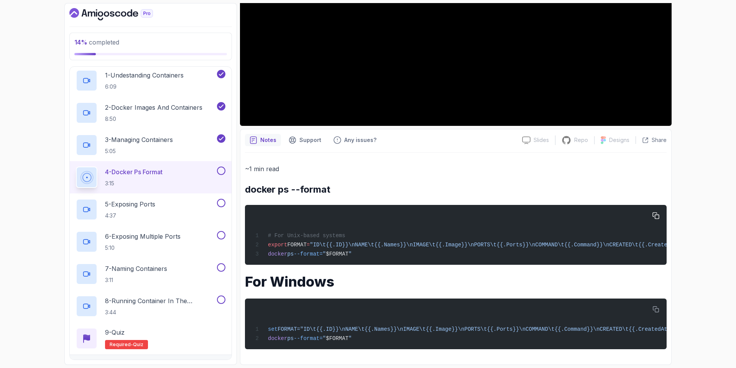
scroll to position [199, 0]
click at [657, 212] on icon "button" at bounding box center [655, 215] width 7 height 7
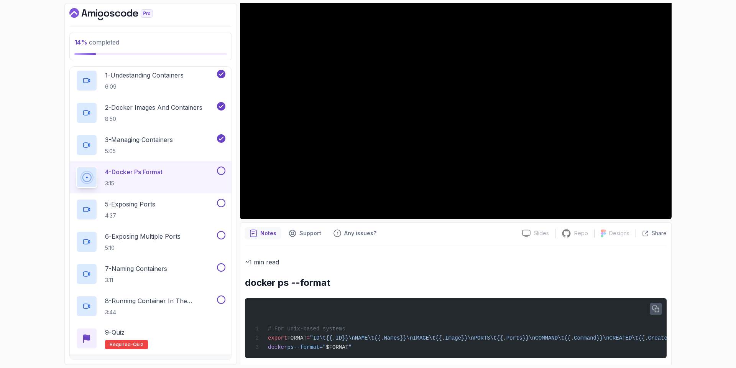
scroll to position [115, 0]
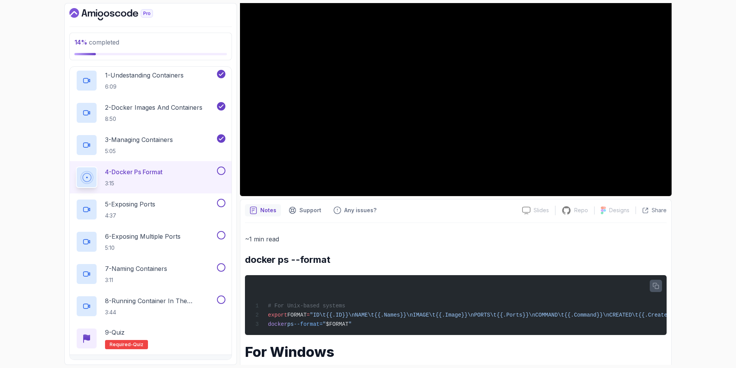
click at [652, 281] on button "button" at bounding box center [656, 285] width 12 height 12
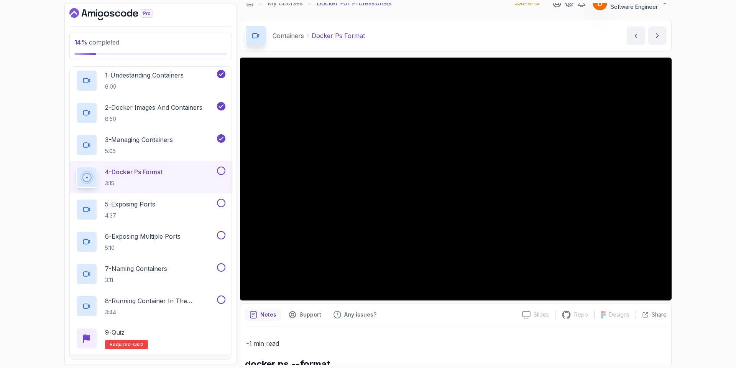
scroll to position [0, 0]
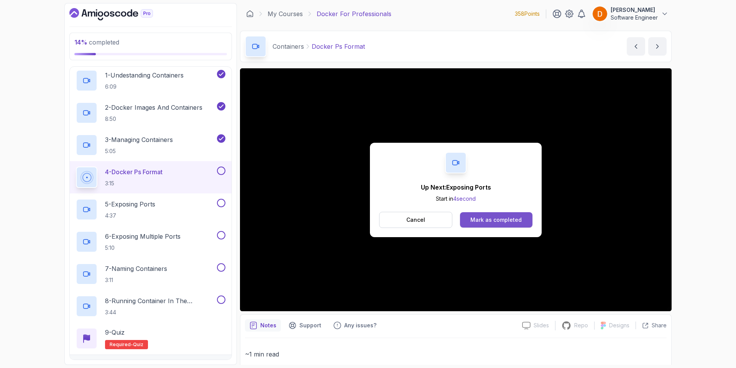
click at [476, 218] on div "Mark as completed" at bounding box center [495, 220] width 51 height 8
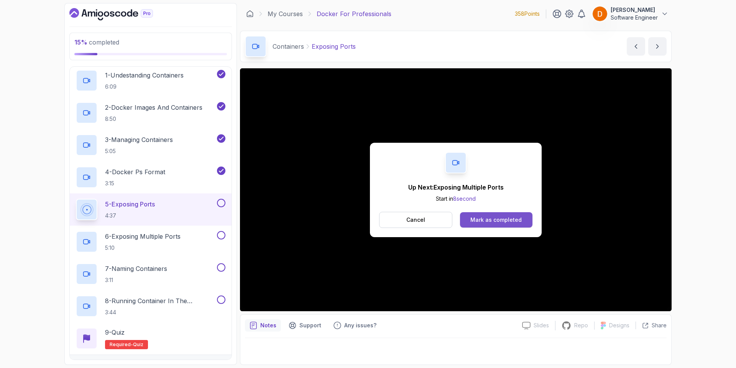
click at [481, 212] on button "Mark as completed" at bounding box center [496, 219] width 72 height 15
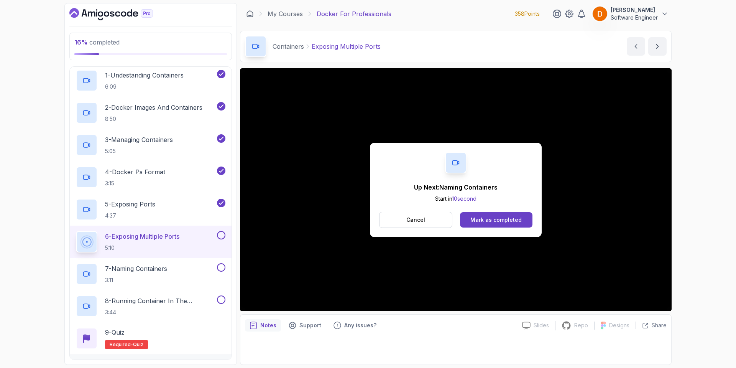
click at [505, 212] on div "Cancel Mark as completed" at bounding box center [455, 220] width 153 height 16
click at [504, 214] on button "Mark as completed" at bounding box center [496, 219] width 72 height 15
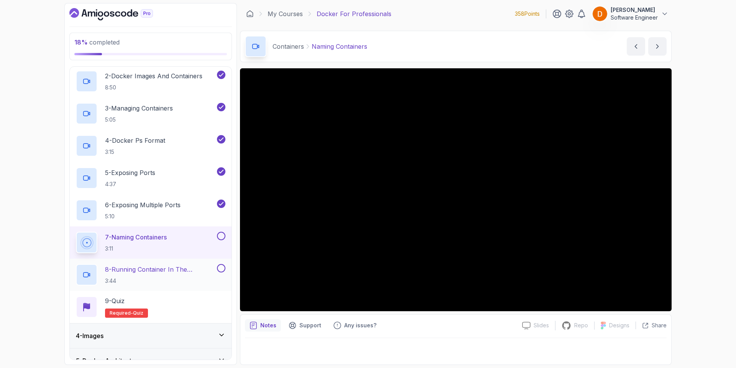
scroll to position [115, 0]
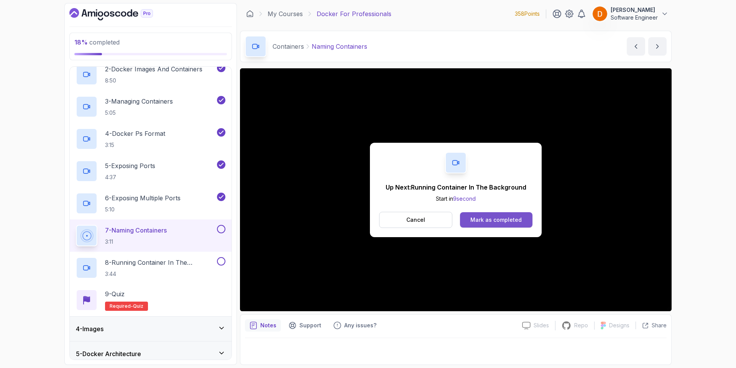
click at [475, 223] on div "Mark as completed" at bounding box center [495, 220] width 51 height 8
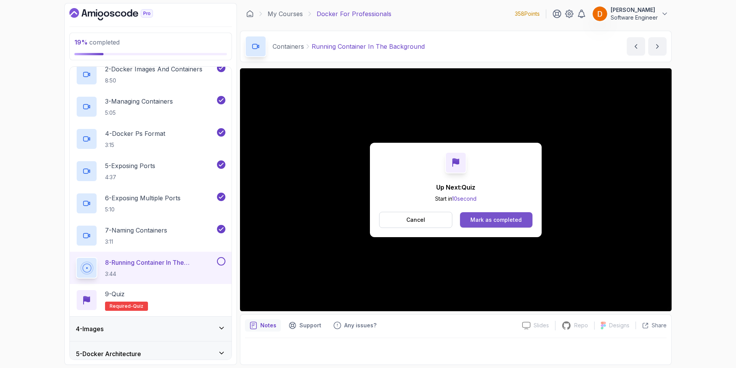
click at [497, 219] on div "Mark as completed" at bounding box center [495, 220] width 51 height 8
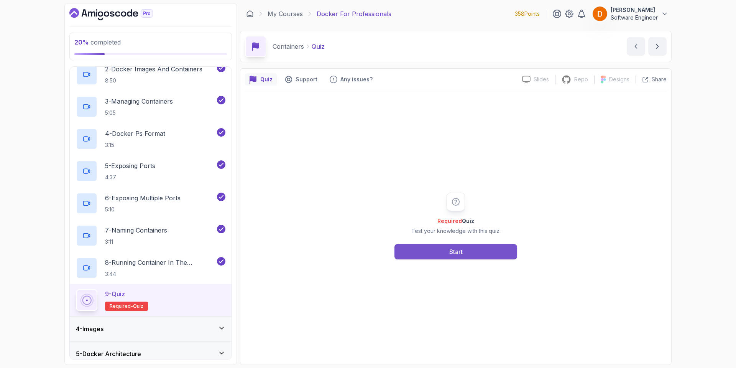
click at [467, 249] on button "Start" at bounding box center [455, 251] width 123 height 15
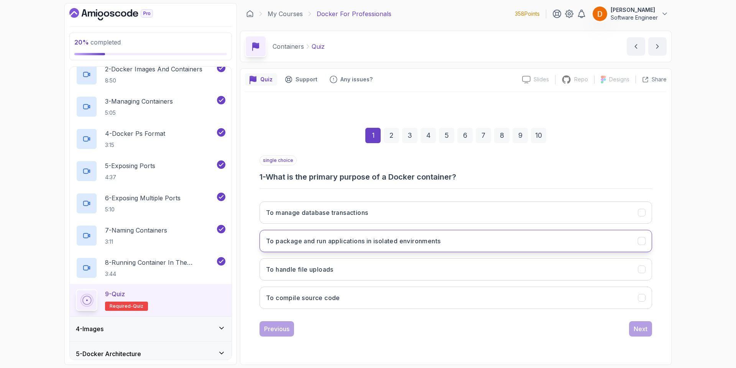
click at [344, 243] on h3 "To package and run applications in isolated environments" at bounding box center [353, 240] width 174 height 9
click at [635, 328] on div "Next" at bounding box center [641, 328] width 14 height 9
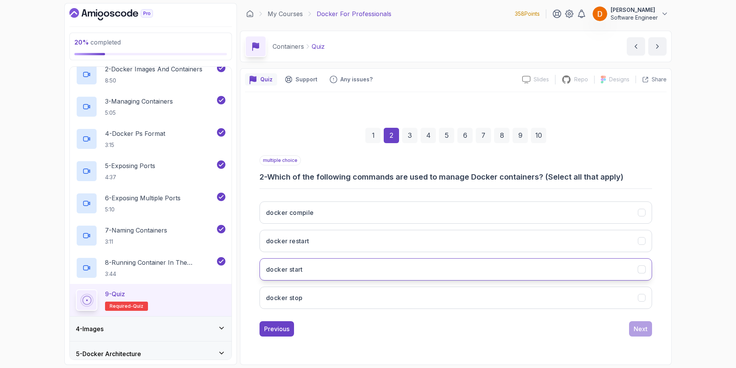
click at [289, 273] on h3 "docker start" at bounding box center [284, 268] width 37 height 9
click at [291, 299] on h3 "docker stop" at bounding box center [284, 297] width 36 height 9
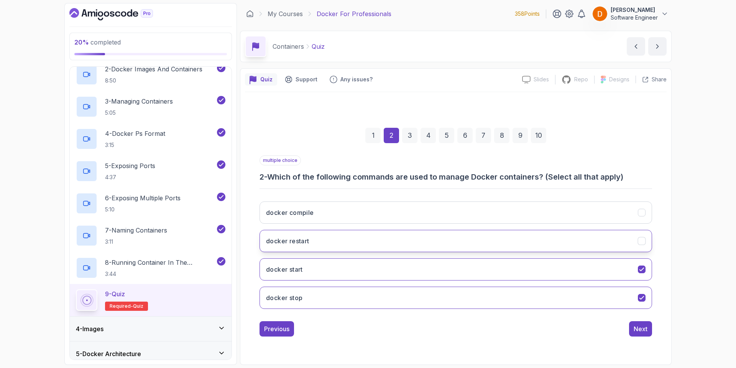
click at [345, 236] on button "docker restart" at bounding box center [455, 241] width 392 height 22
click at [632, 328] on button "Next" at bounding box center [640, 328] width 23 height 15
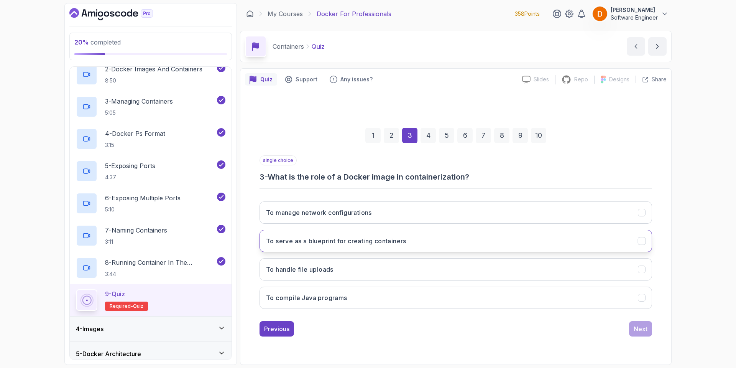
click at [355, 244] on h3 "To serve as a blueprint for creating containers" at bounding box center [336, 240] width 140 height 9
click at [647, 326] on div "Next" at bounding box center [641, 328] width 14 height 9
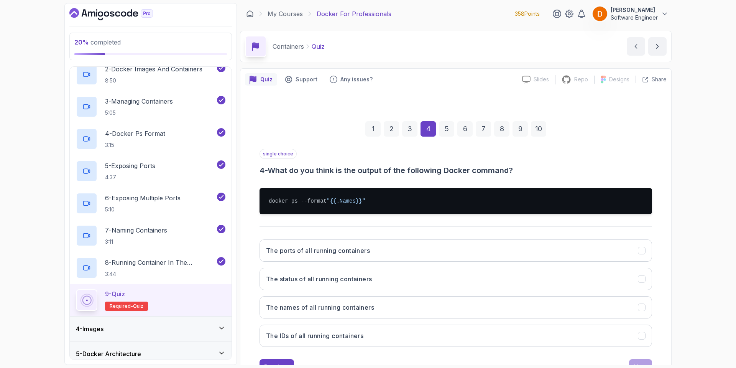
scroll to position [31, 0]
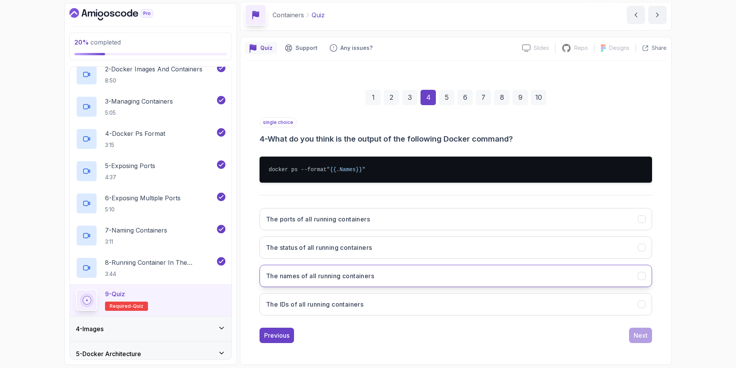
click at [308, 277] on h3 "The names of all running containers" at bounding box center [320, 275] width 108 height 9
click at [637, 339] on div "Next" at bounding box center [641, 334] width 14 height 9
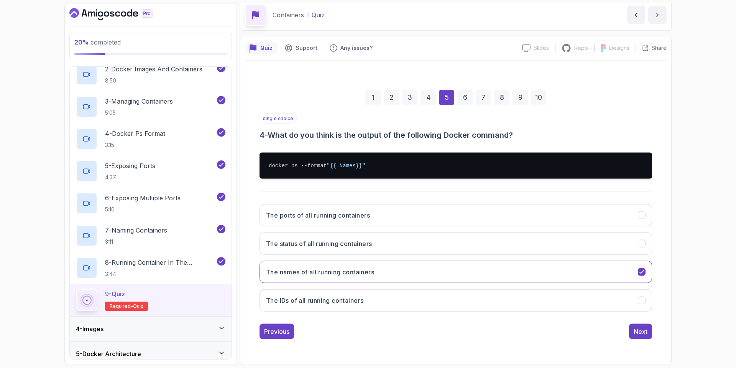
scroll to position [0, 0]
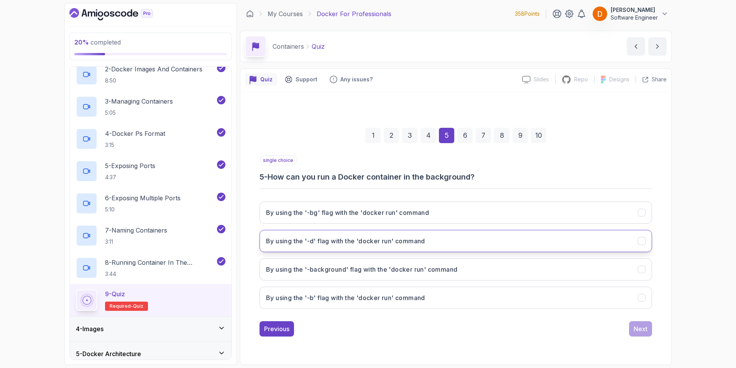
click at [333, 243] on h3 "By using the '-d' flag with the 'docker run' command" at bounding box center [345, 240] width 159 height 9
click at [647, 336] on button "Next" at bounding box center [640, 328] width 23 height 15
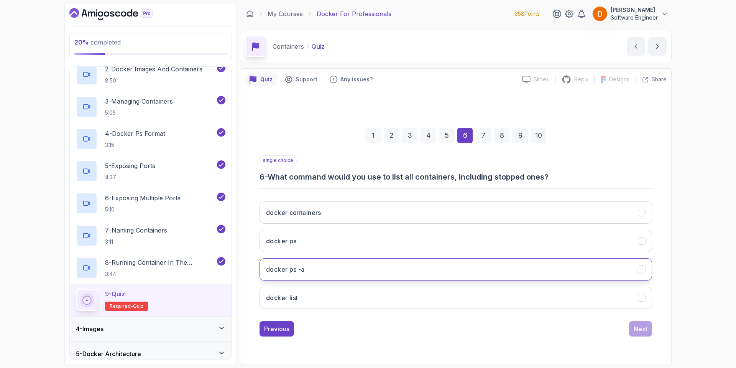
click at [310, 264] on button "docker ps -a" at bounding box center [455, 269] width 392 height 22
click at [642, 331] on div "Next" at bounding box center [641, 328] width 14 height 9
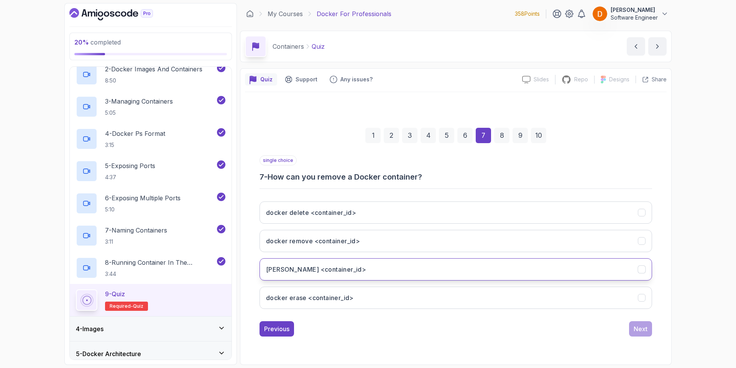
click at [319, 271] on h3 "docker rm <container_id>" at bounding box center [316, 268] width 100 height 9
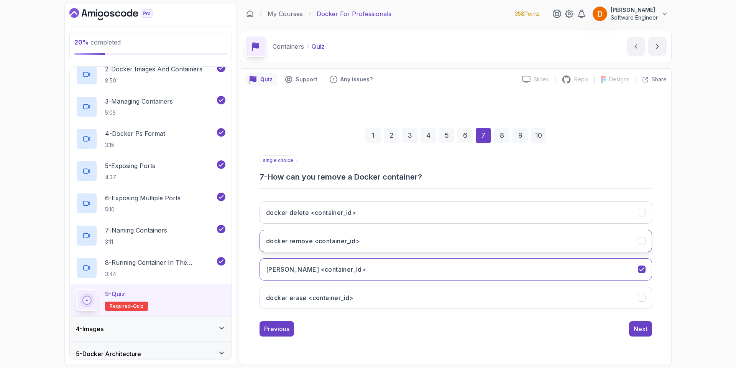
click at [343, 244] on h3 "docker remove <container_id>" at bounding box center [313, 240] width 94 height 9
click at [341, 268] on h3 "docker rm <container_id>" at bounding box center [316, 268] width 100 height 9
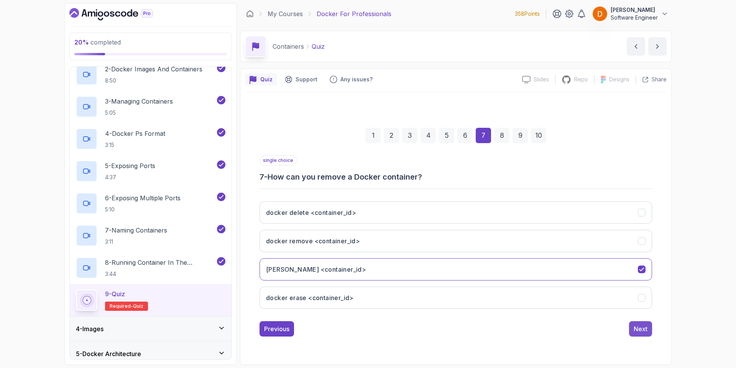
click at [641, 332] on div "Next" at bounding box center [641, 328] width 14 height 9
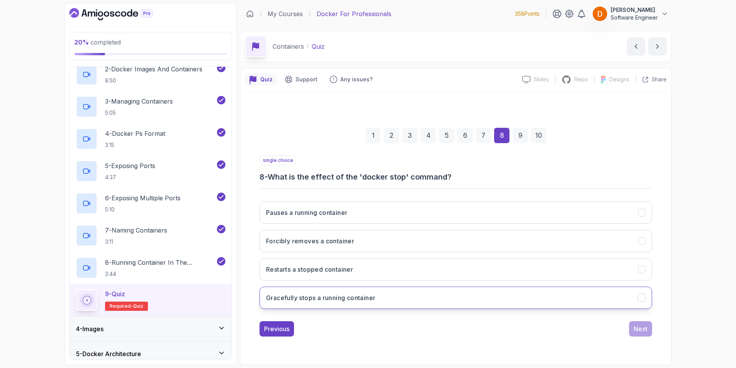
click at [329, 300] on h3 "Gracefully stops a running container" at bounding box center [320, 297] width 109 height 9
click at [636, 328] on div "Next" at bounding box center [641, 328] width 14 height 9
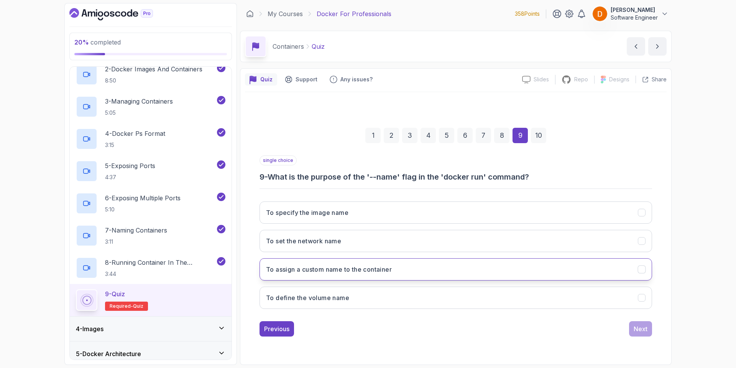
click at [347, 271] on h3 "To assign a custom name to the container" at bounding box center [329, 268] width 126 height 9
click at [638, 328] on div "Next" at bounding box center [641, 328] width 14 height 9
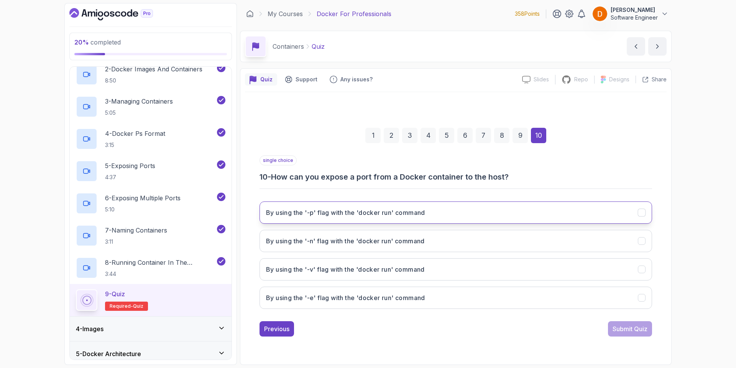
click at [358, 215] on h3 "By using the '-p' flag with the 'docker run' command" at bounding box center [345, 212] width 159 height 9
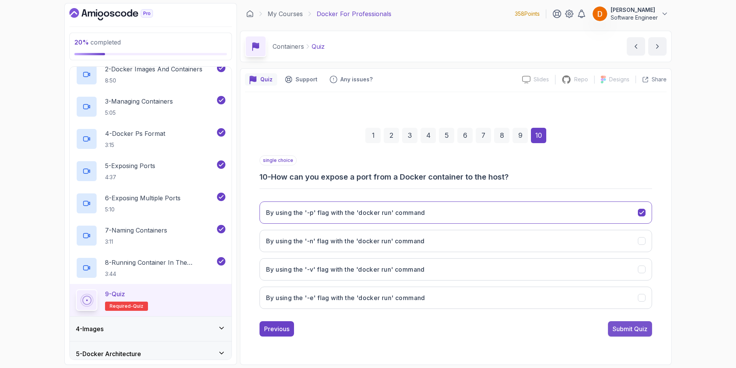
click at [630, 331] on div "Submit Quiz" at bounding box center [629, 328] width 35 height 9
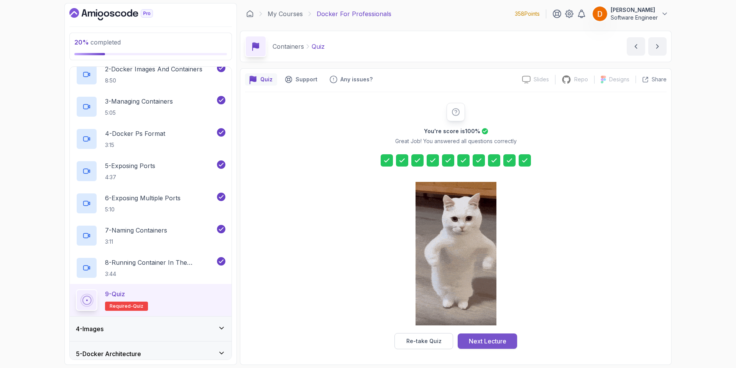
click at [467, 346] on button "Next Lecture" at bounding box center [487, 340] width 59 height 15
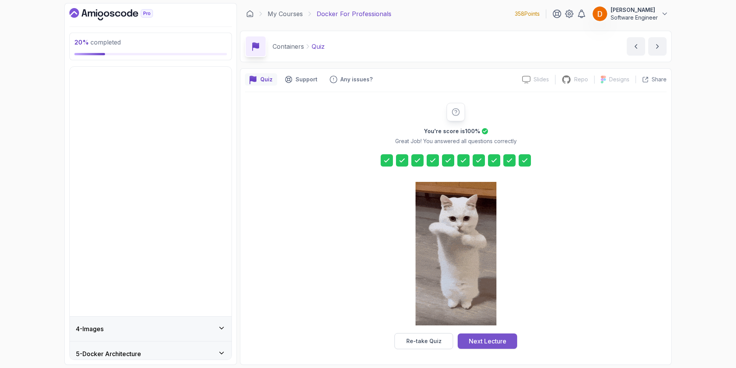
scroll to position [56, 0]
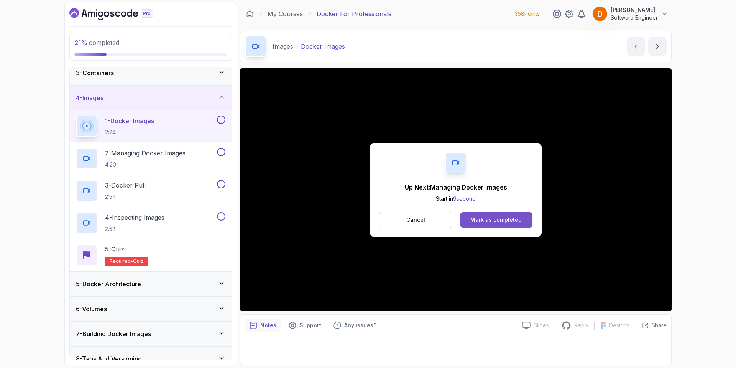
click at [502, 217] on div "Mark as completed" at bounding box center [495, 220] width 51 height 8
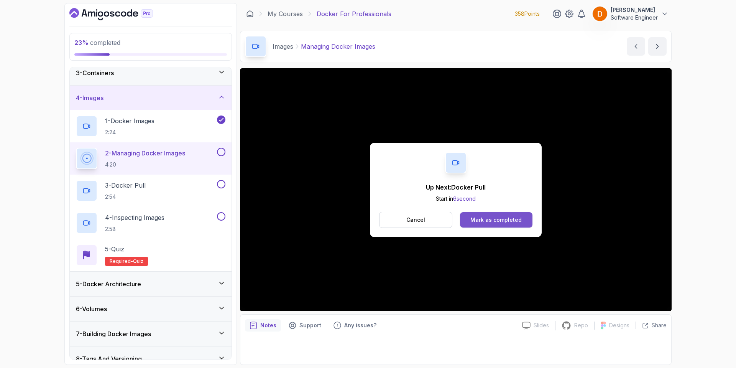
click at [477, 217] on div "Mark as completed" at bounding box center [495, 220] width 51 height 8
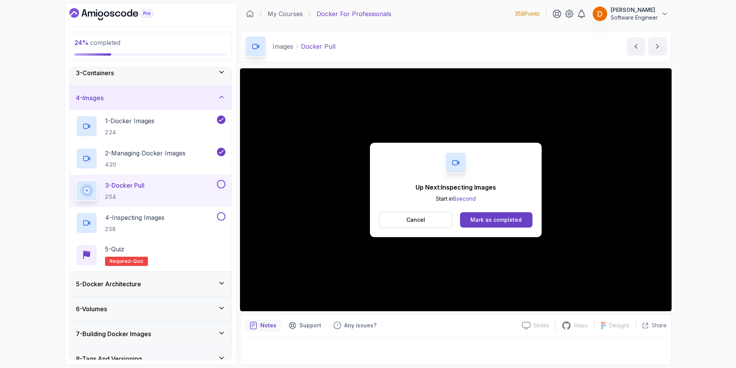
click at [479, 217] on div "Mark as completed" at bounding box center [495, 220] width 51 height 8
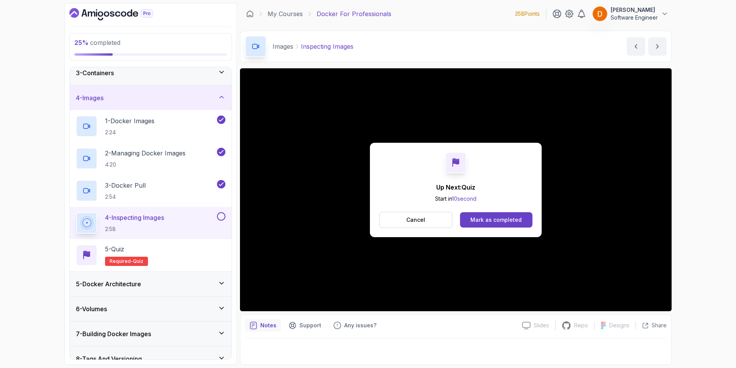
click at [515, 216] on div "Mark as completed" at bounding box center [495, 220] width 51 height 8
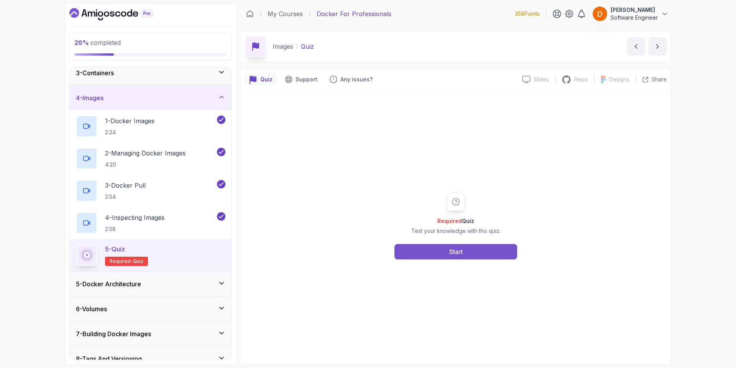
click at [422, 262] on div "Required Quiz Test your knowledge with this quiz. Start" at bounding box center [456, 226] width 422 height 268
click at [426, 254] on button "Start" at bounding box center [455, 251] width 123 height 15
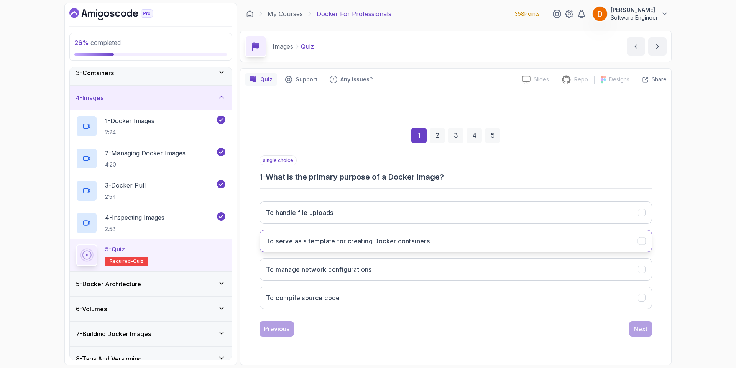
click at [321, 243] on h3 "To serve as a template for creating Docker containers" at bounding box center [348, 240] width 164 height 9
click at [643, 327] on div "Next" at bounding box center [641, 328] width 14 height 9
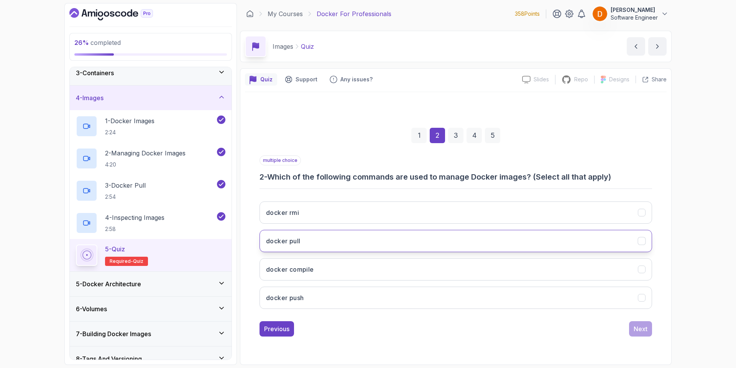
click at [332, 242] on button "docker pull" at bounding box center [455, 241] width 392 height 22
click at [334, 209] on button "docker rmi" at bounding box center [455, 212] width 392 height 22
click at [636, 328] on div "Next" at bounding box center [641, 328] width 14 height 9
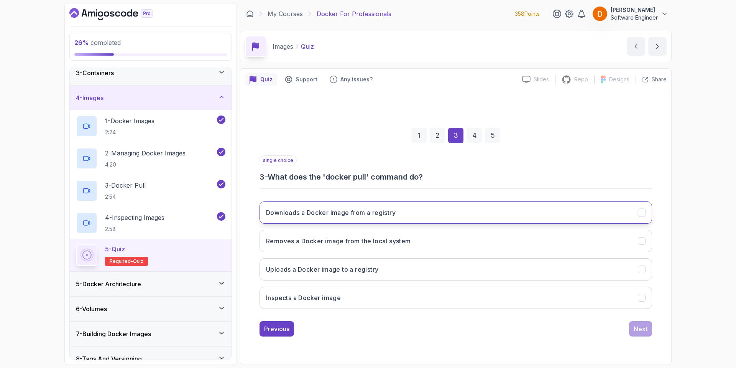
click at [333, 214] on h3 "Downloads a Docker image from a registry" at bounding box center [331, 212] width 130 height 9
click at [640, 334] on button "Next" at bounding box center [640, 328] width 23 height 15
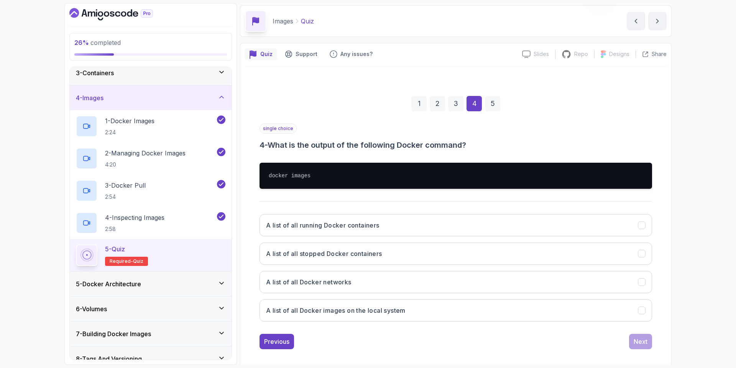
scroll to position [31, 0]
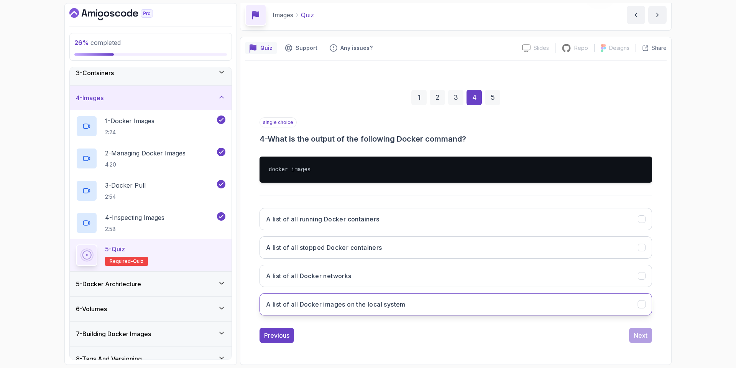
click at [310, 308] on h3 "A list of all Docker images on the local system" at bounding box center [336, 303] width 140 height 9
click at [645, 339] on button "Next" at bounding box center [640, 334] width 23 height 15
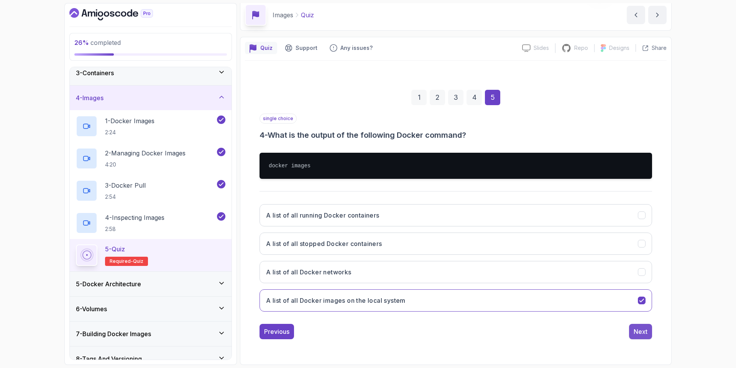
scroll to position [0, 0]
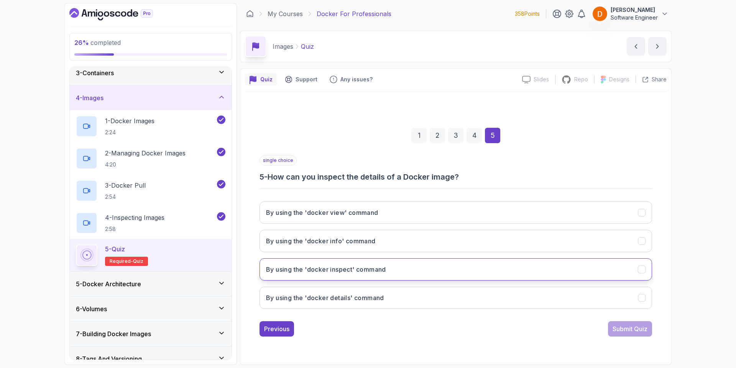
click at [367, 269] on h3 "By using the 'docker inspect' command" at bounding box center [326, 268] width 120 height 9
click at [614, 325] on div "Submit Quiz" at bounding box center [629, 328] width 35 height 9
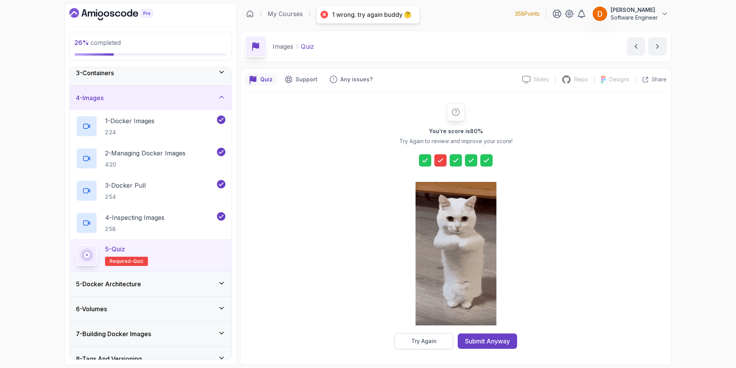
click at [423, 338] on div "Try Again" at bounding box center [423, 341] width 25 height 8
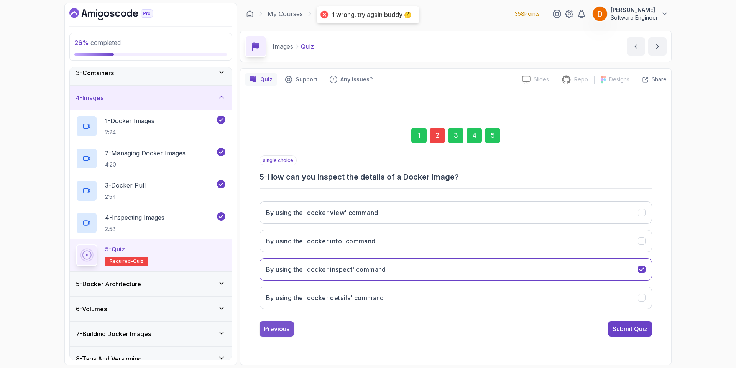
click at [282, 323] on button "Previous" at bounding box center [276, 328] width 34 height 15
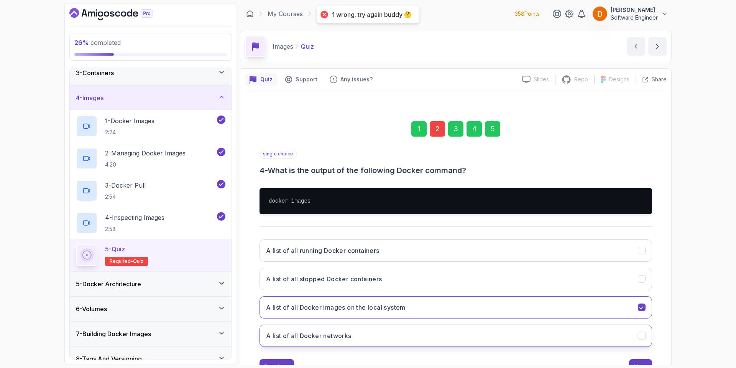
scroll to position [31, 0]
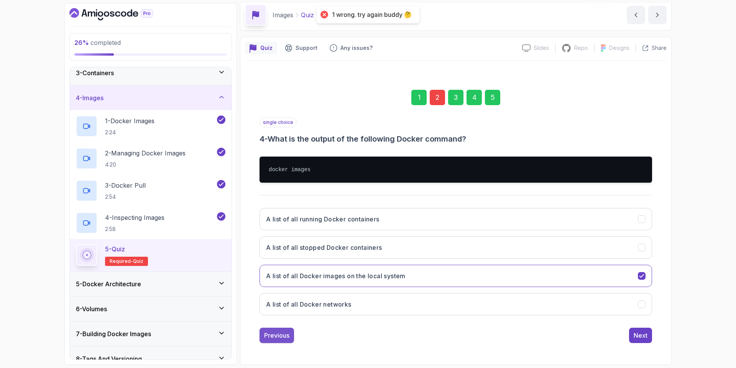
drag, startPoint x: 287, startPoint y: 319, endPoint x: 280, endPoint y: 328, distance: 10.9
click at [287, 320] on div "A list of all running Docker containers A list of all stopped Docker containers…" at bounding box center [455, 262] width 392 height 120
click at [272, 340] on button "Previous" at bounding box center [276, 334] width 34 height 15
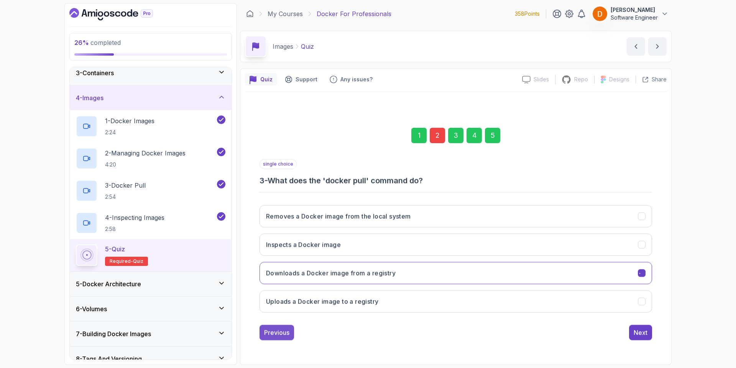
scroll to position [0, 0]
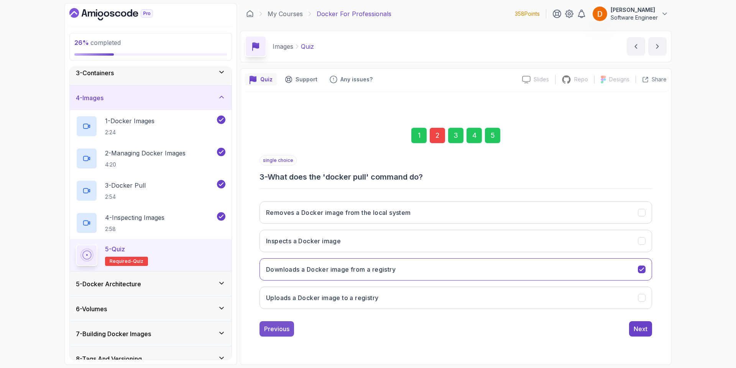
click at [285, 325] on div "Previous" at bounding box center [276, 328] width 25 height 9
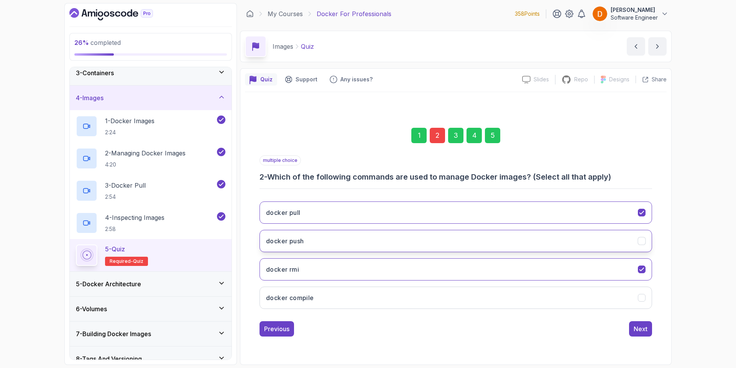
click at [379, 239] on button "docker push" at bounding box center [455, 241] width 392 height 22
click at [665, 329] on div "1 2 3 4 5 multiple choice 2 - Which of the following commands are used to manag…" at bounding box center [456, 225] width 422 height 233
click at [646, 327] on div "Next" at bounding box center [641, 328] width 14 height 9
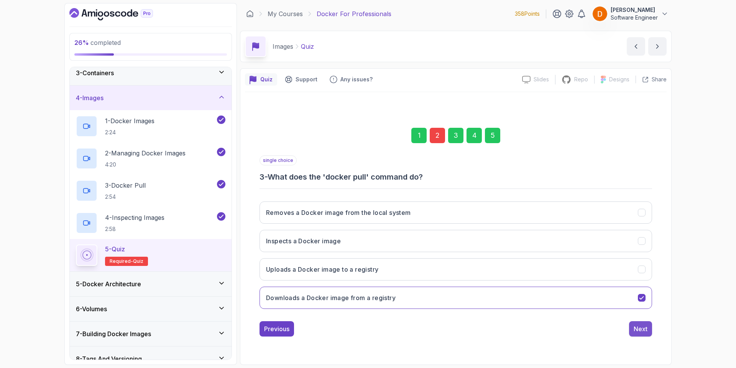
click at [645, 330] on div "Next" at bounding box center [641, 328] width 14 height 9
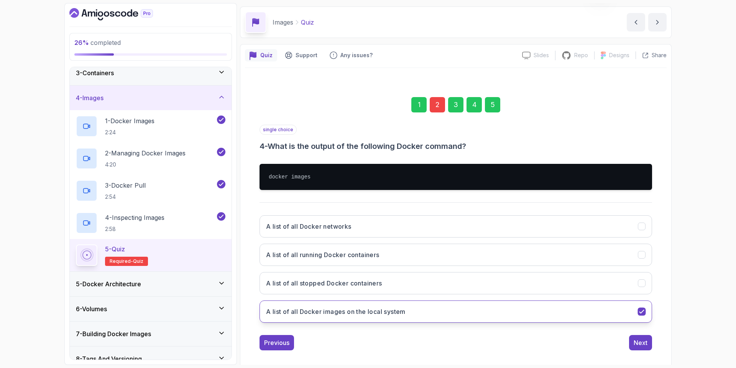
scroll to position [31, 0]
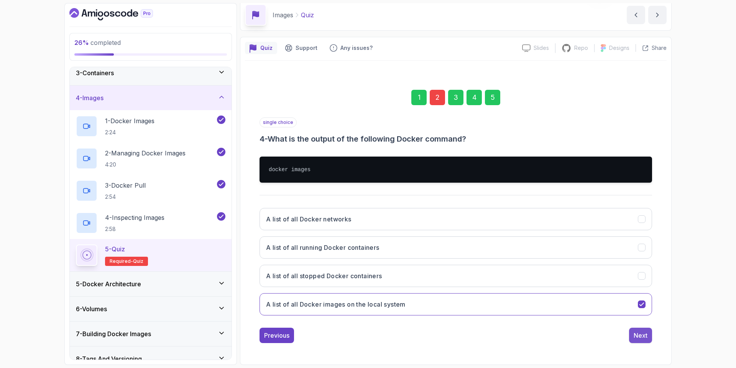
click at [636, 338] on div "Next" at bounding box center [641, 334] width 14 height 9
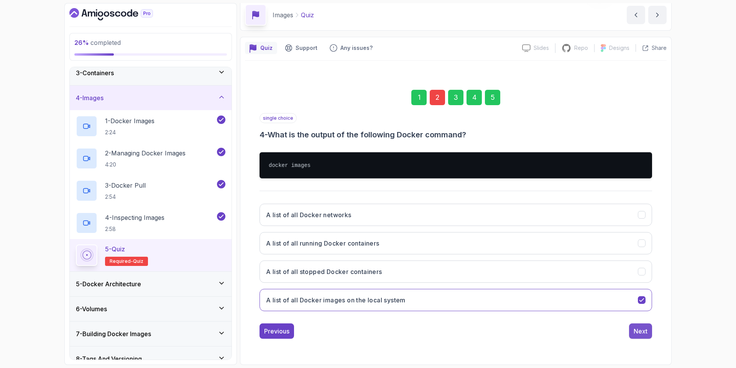
scroll to position [0, 0]
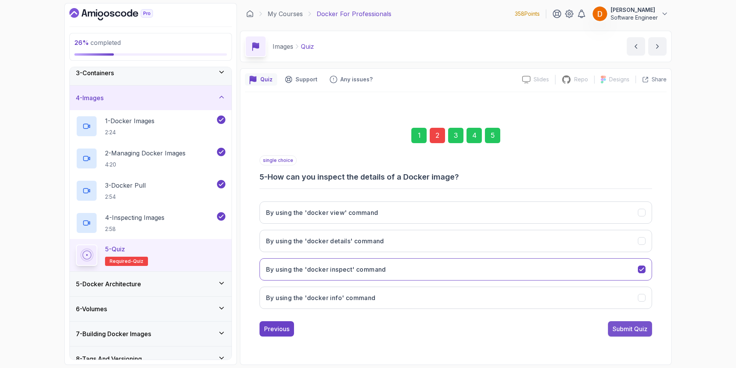
click at [634, 332] on div "Submit Quiz" at bounding box center [629, 328] width 35 height 9
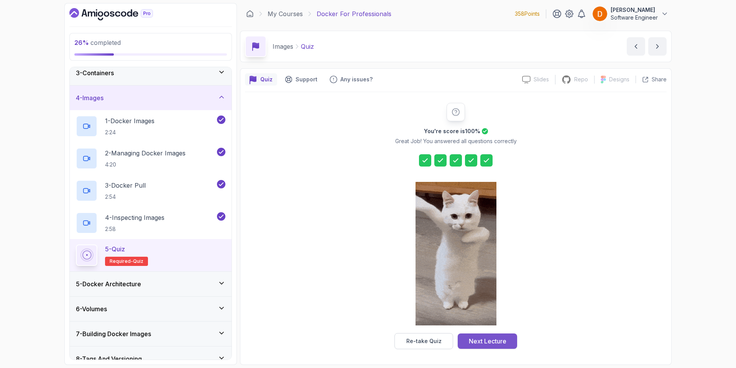
click at [473, 339] on div "Next Lecture" at bounding box center [488, 340] width 38 height 9
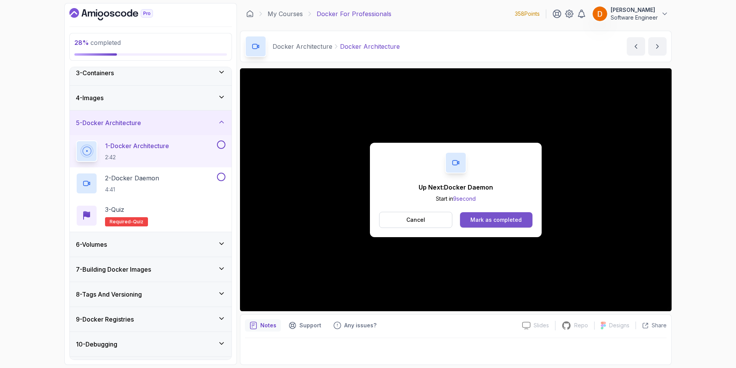
click at [491, 214] on button "Mark as completed" at bounding box center [496, 219] width 72 height 15
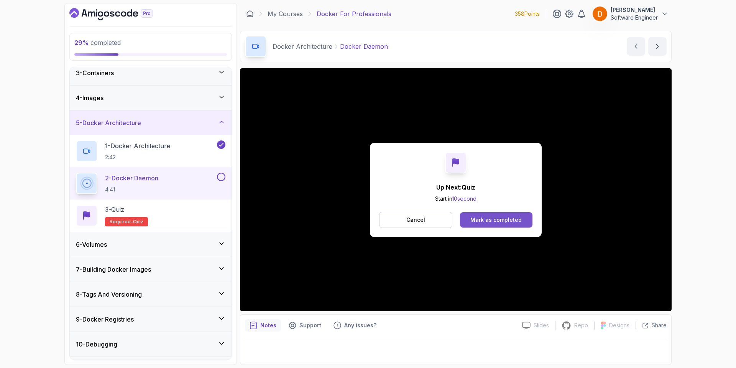
click at [515, 213] on button "Mark as completed" at bounding box center [496, 219] width 72 height 15
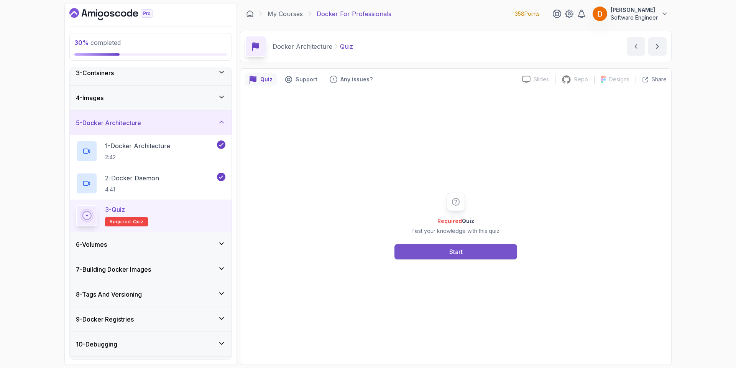
click at [433, 252] on button "Start" at bounding box center [455, 251] width 123 height 15
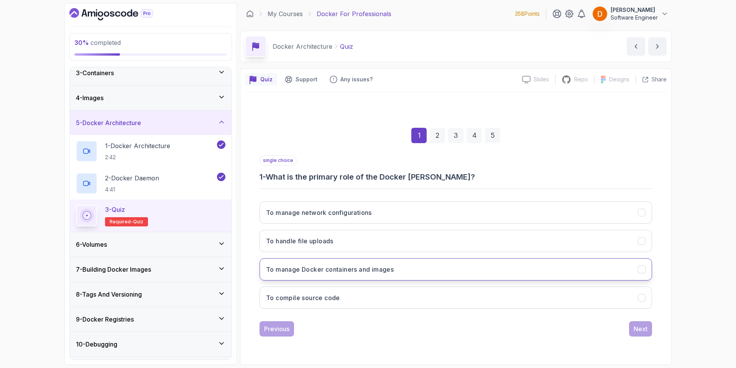
click at [368, 270] on h3 "To manage Docker containers and images" at bounding box center [330, 268] width 128 height 9
click at [642, 333] on button "Next" at bounding box center [640, 328] width 23 height 15
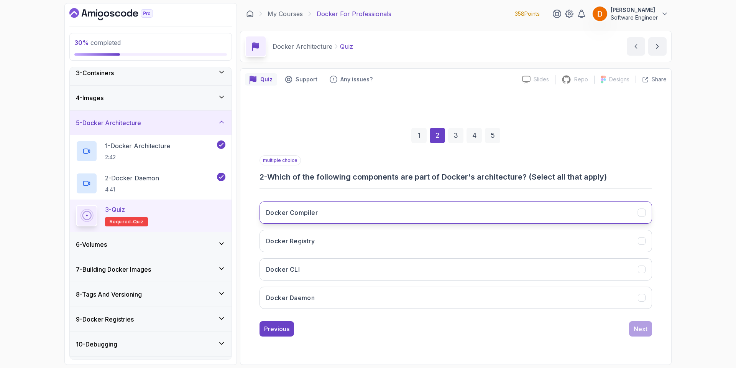
click at [364, 214] on button "Docker Compiler" at bounding box center [455, 212] width 392 height 22
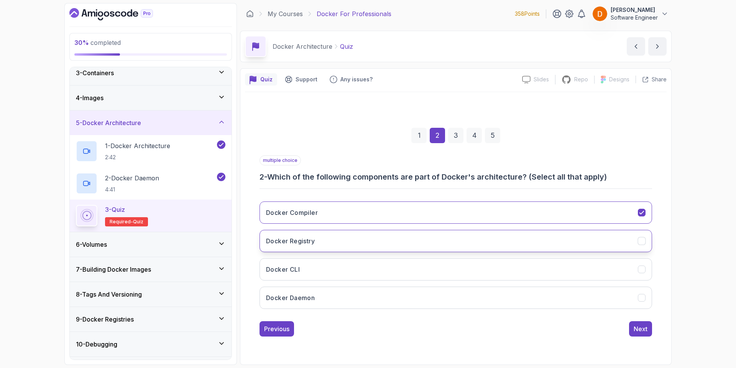
click at [359, 238] on button "Docker Registry" at bounding box center [455, 241] width 392 height 22
click at [372, 302] on button "Docker Daemon" at bounding box center [455, 297] width 392 height 22
click at [639, 329] on div "Next" at bounding box center [641, 328] width 14 height 9
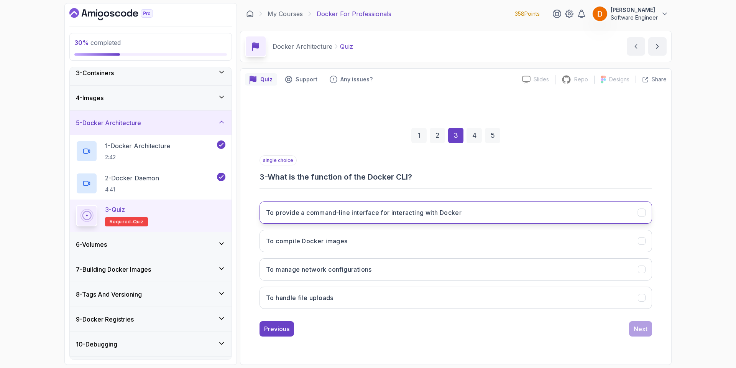
click at [410, 214] on h3 "To provide a command-line interface for interacting with Docker" at bounding box center [363, 212] width 195 height 9
click at [645, 324] on button "Next" at bounding box center [640, 328] width 23 height 15
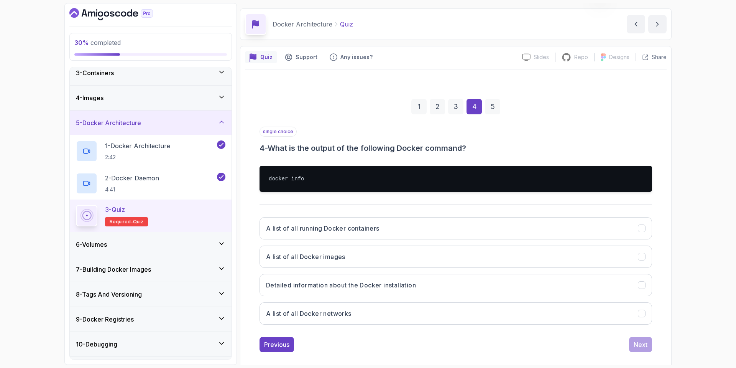
scroll to position [31, 0]
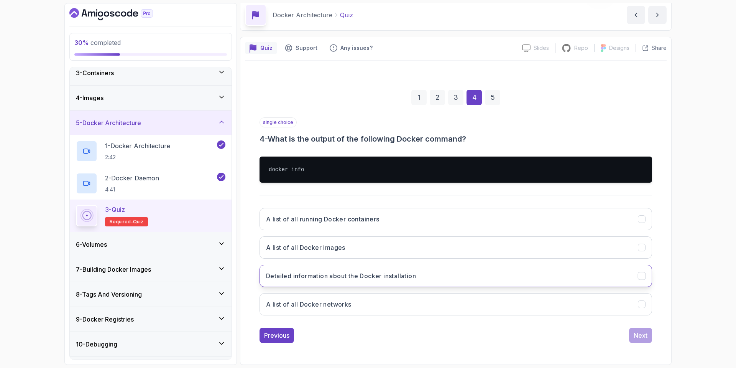
click at [347, 284] on button "Detailed information about the Docker installation" at bounding box center [455, 275] width 392 height 22
click at [646, 337] on div "Next" at bounding box center [641, 334] width 14 height 9
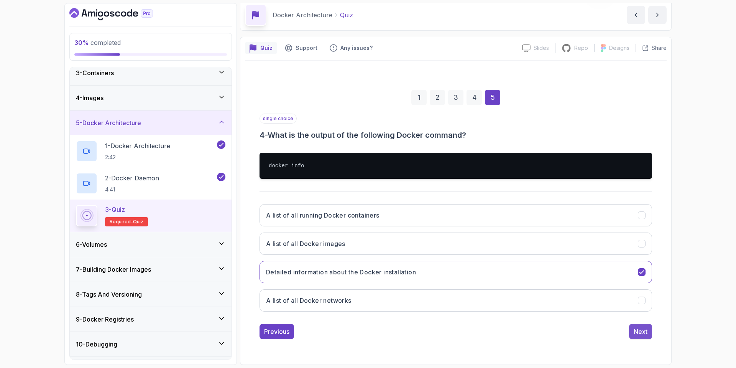
scroll to position [0, 0]
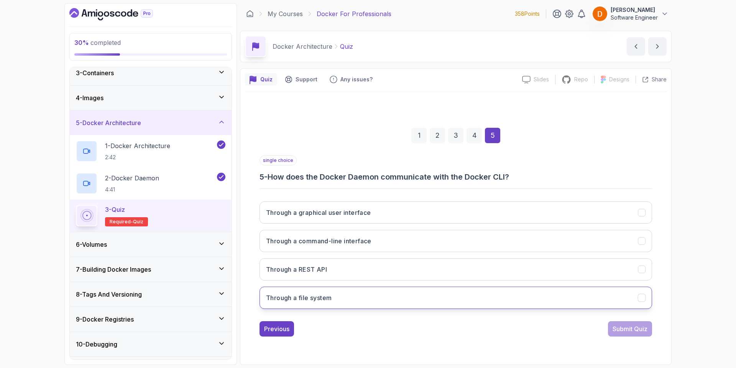
click at [330, 299] on h3 "Through a file system" at bounding box center [299, 297] width 66 height 9
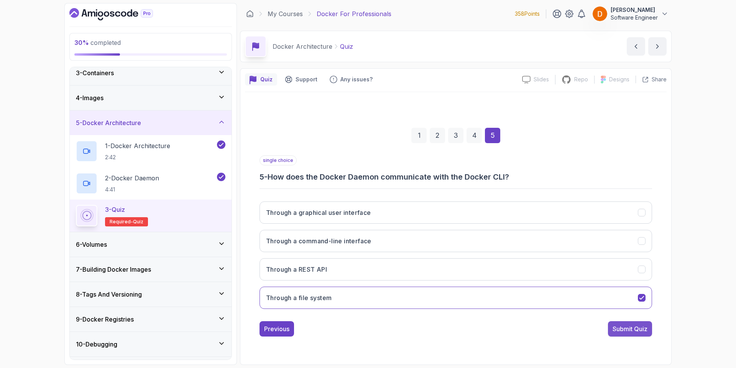
click at [635, 328] on div "Submit Quiz" at bounding box center [629, 328] width 35 height 9
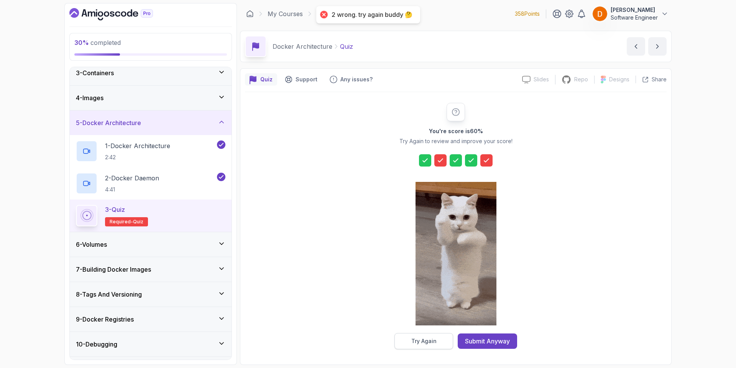
click at [433, 333] on button "Try Again" at bounding box center [423, 341] width 59 height 16
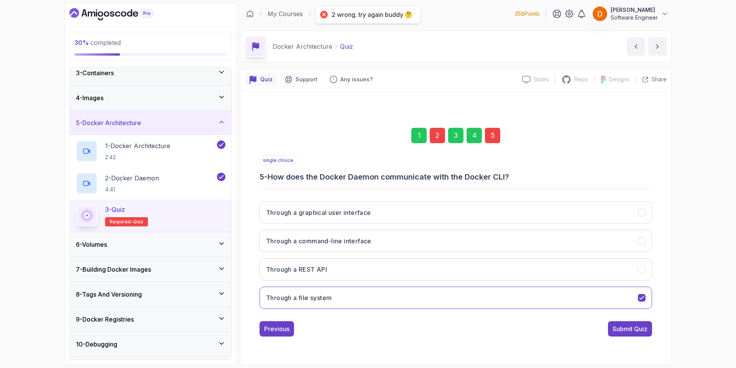
click at [252, 325] on div "1 2 3 4 5 single choice 5 - How does the Docker Daemon communicate with the Doc…" at bounding box center [456, 225] width 422 height 233
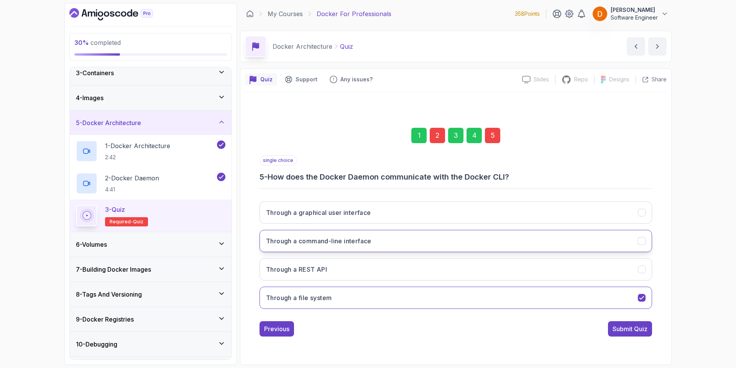
click at [356, 243] on h3 "Through a command-line interface" at bounding box center [318, 240] width 105 height 9
click at [642, 332] on div "Submit Quiz" at bounding box center [629, 328] width 35 height 9
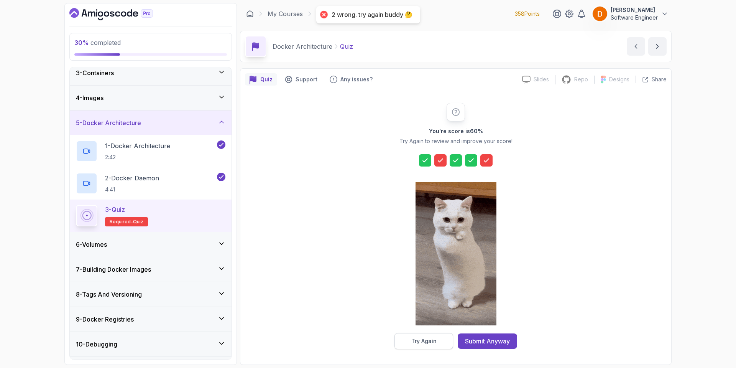
click at [431, 340] on div "Try Again" at bounding box center [423, 341] width 25 height 8
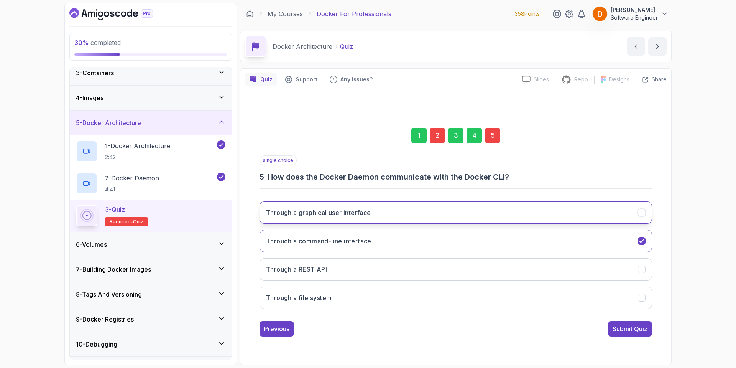
click at [356, 219] on button "Through a graphical user interface" at bounding box center [455, 212] width 392 height 22
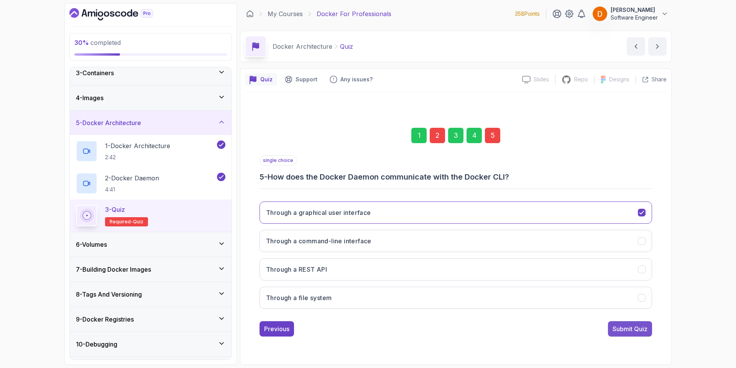
click at [624, 326] on div "Submit Quiz" at bounding box center [629, 328] width 35 height 9
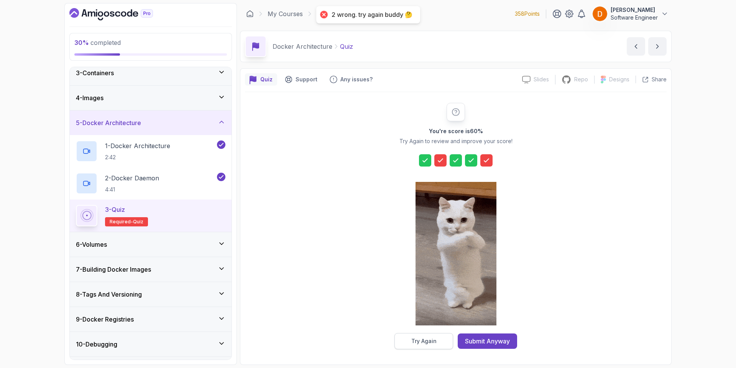
click at [430, 338] on div "Try Again" at bounding box center [423, 341] width 25 height 8
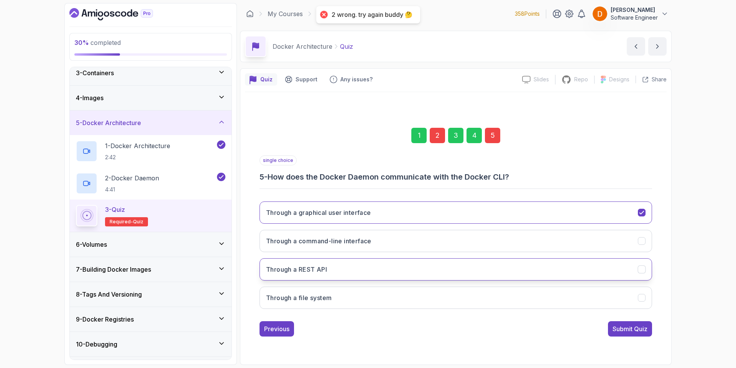
click at [338, 265] on button "Through a REST API" at bounding box center [455, 269] width 392 height 22
click at [630, 330] on div "Submit Quiz" at bounding box center [629, 328] width 35 height 9
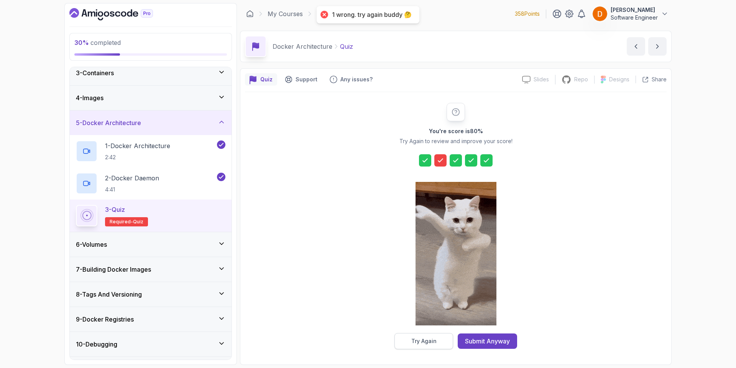
click at [432, 345] on button "Try Again" at bounding box center [423, 341] width 59 height 16
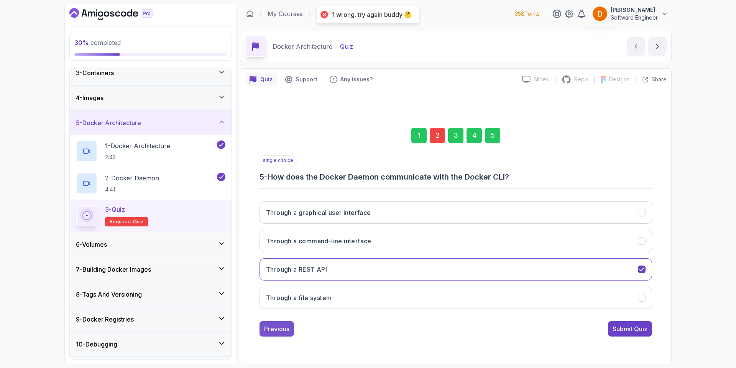
click at [284, 327] on div "Previous" at bounding box center [276, 328] width 25 height 9
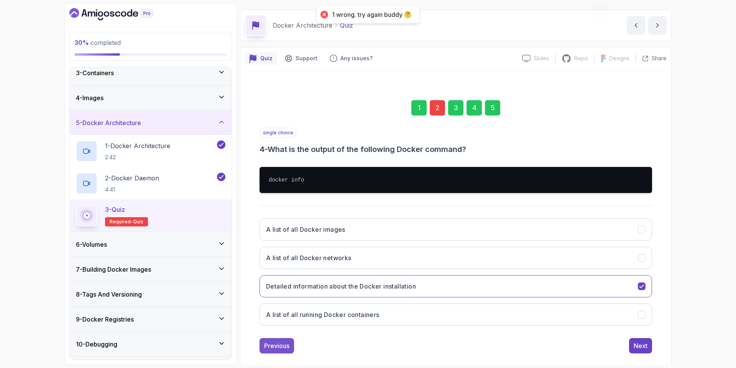
scroll to position [31, 0]
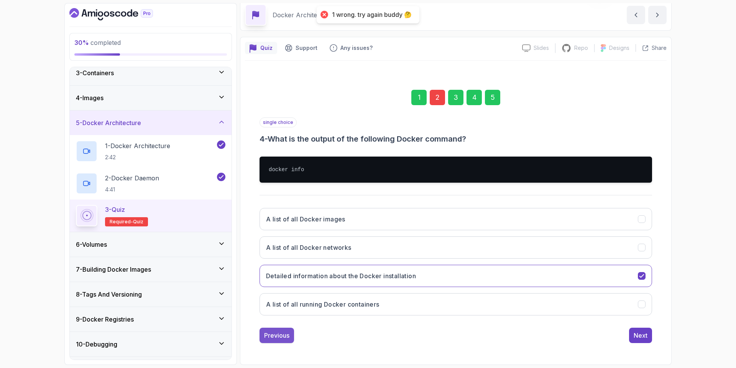
click at [276, 336] on div "Previous" at bounding box center [276, 334] width 25 height 9
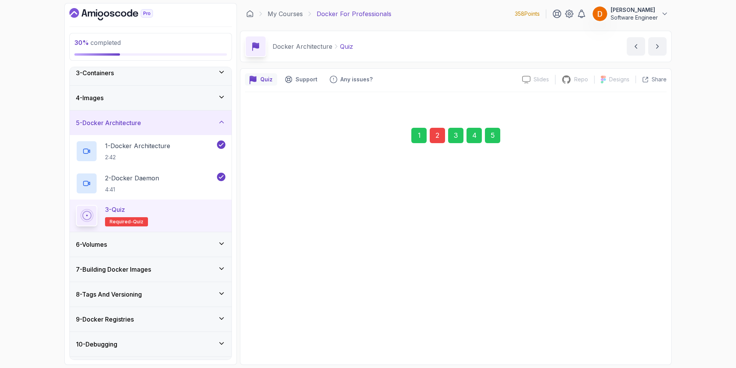
scroll to position [0, 0]
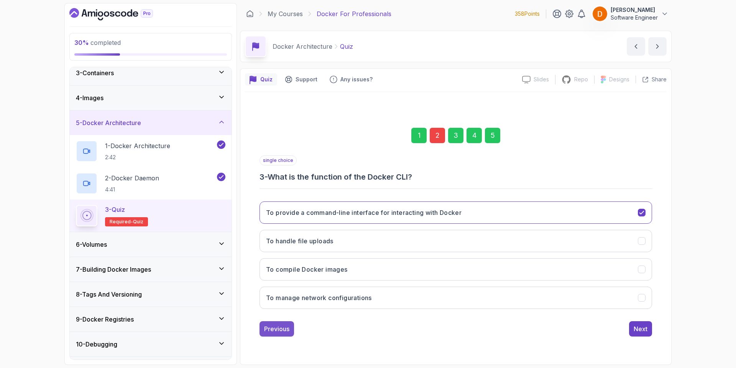
click at [279, 335] on button "Previous" at bounding box center [276, 328] width 34 height 15
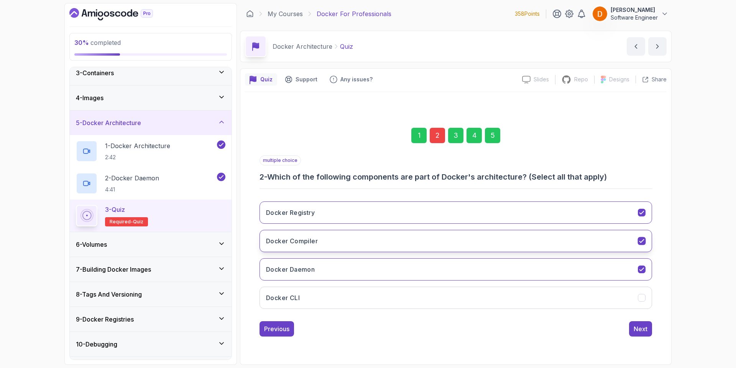
click at [343, 236] on button "Docker Compiler" at bounding box center [455, 241] width 392 height 22
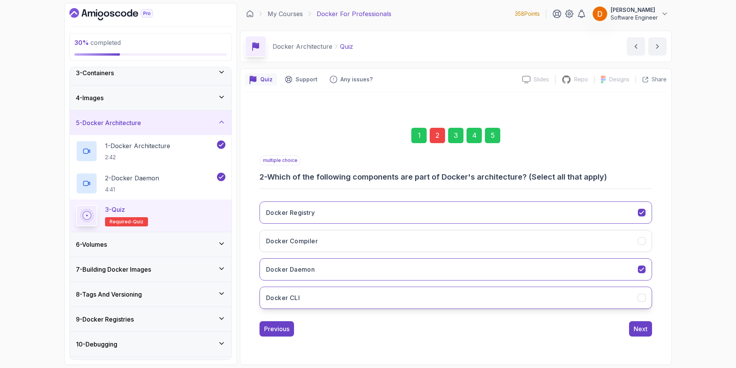
click at [479, 300] on button "Docker CLI" at bounding box center [455, 297] width 392 height 22
click at [643, 323] on button "Next" at bounding box center [640, 328] width 23 height 15
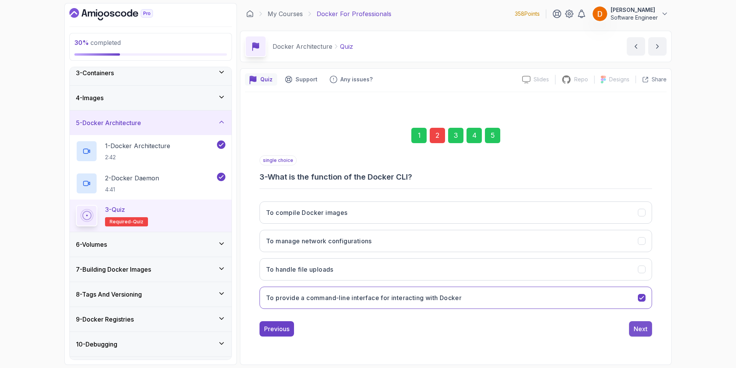
click at [644, 330] on div "Next" at bounding box center [641, 328] width 14 height 9
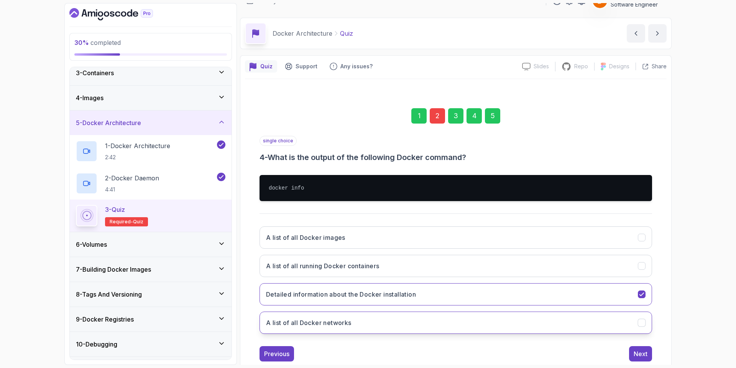
scroll to position [31, 0]
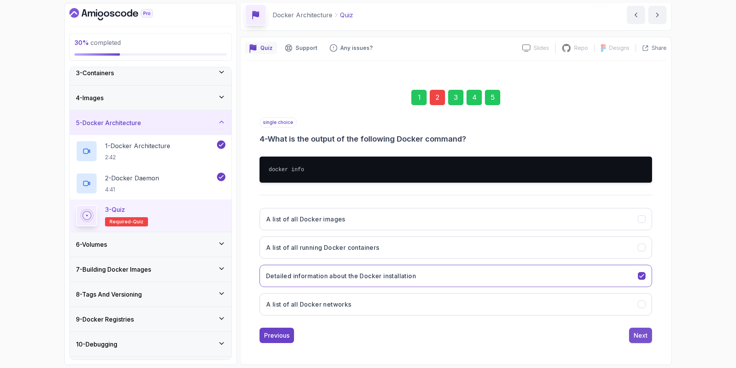
click at [639, 339] on div "Next" at bounding box center [641, 334] width 14 height 9
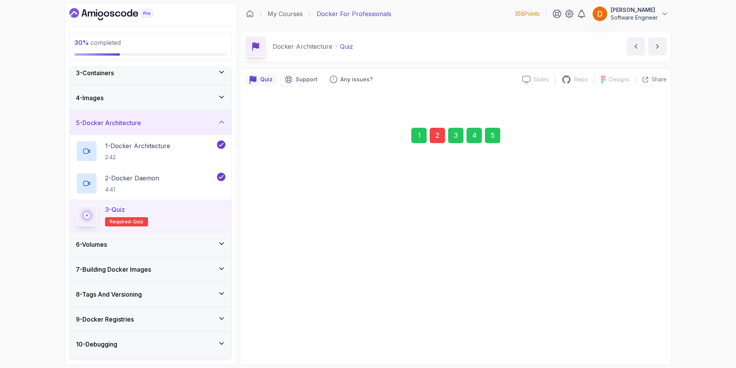
scroll to position [0, 0]
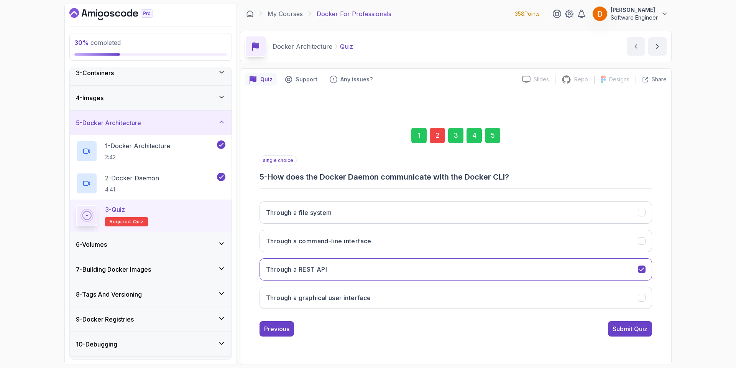
click at [637, 327] on div "Submit Quiz" at bounding box center [629, 328] width 35 height 9
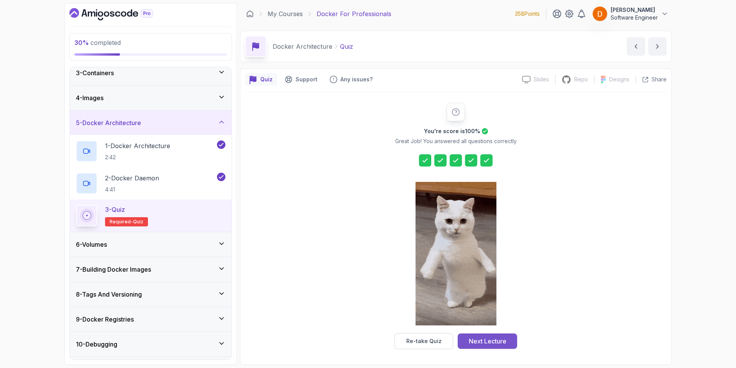
click at [502, 341] on div "Next Lecture" at bounding box center [488, 340] width 38 height 9
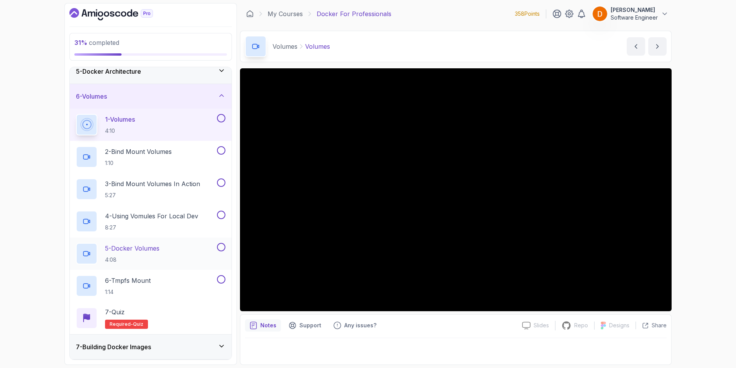
scroll to position [95, 0]
